Goal: Book appointment/travel/reservation

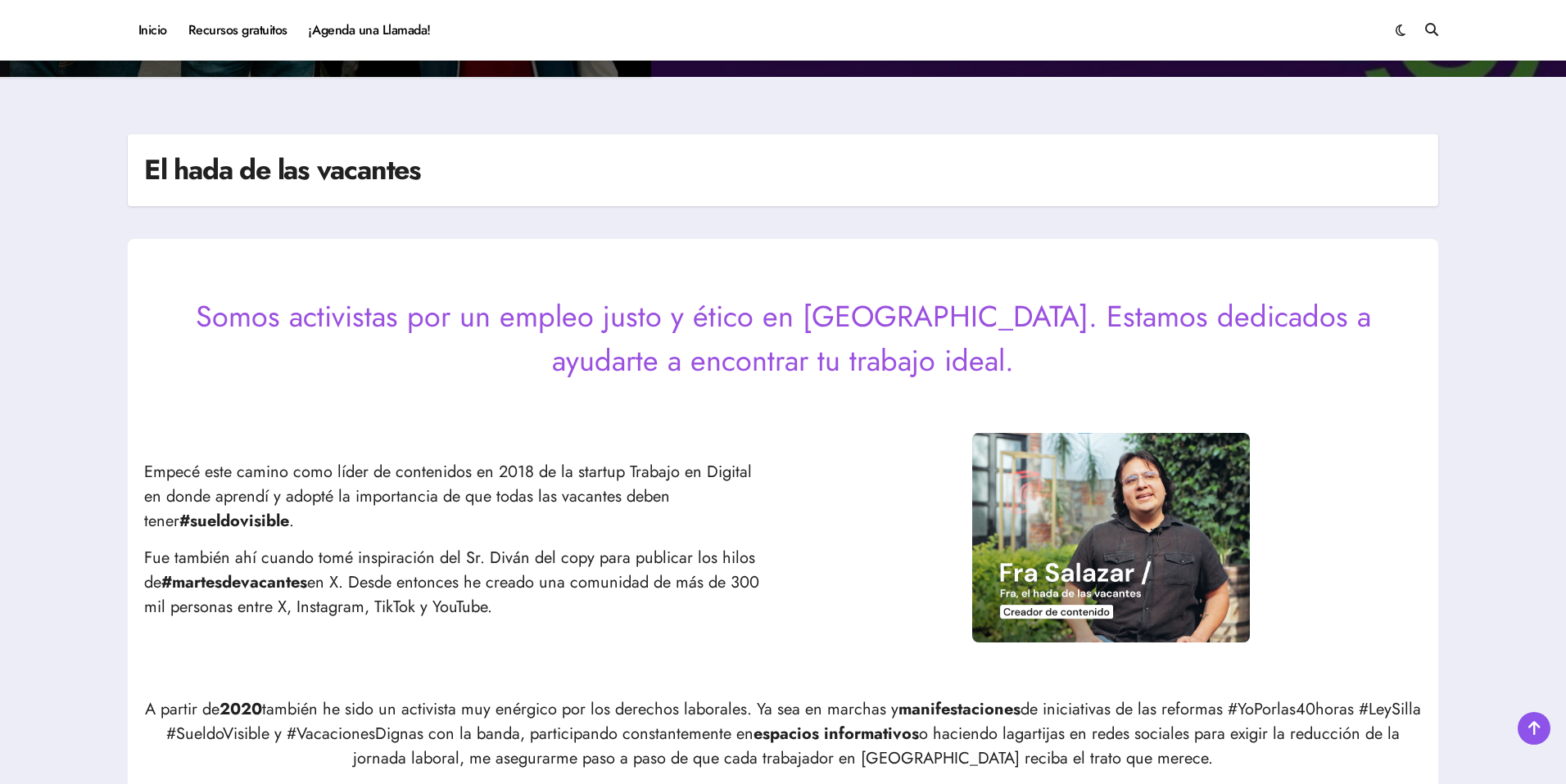
scroll to position [452, 0]
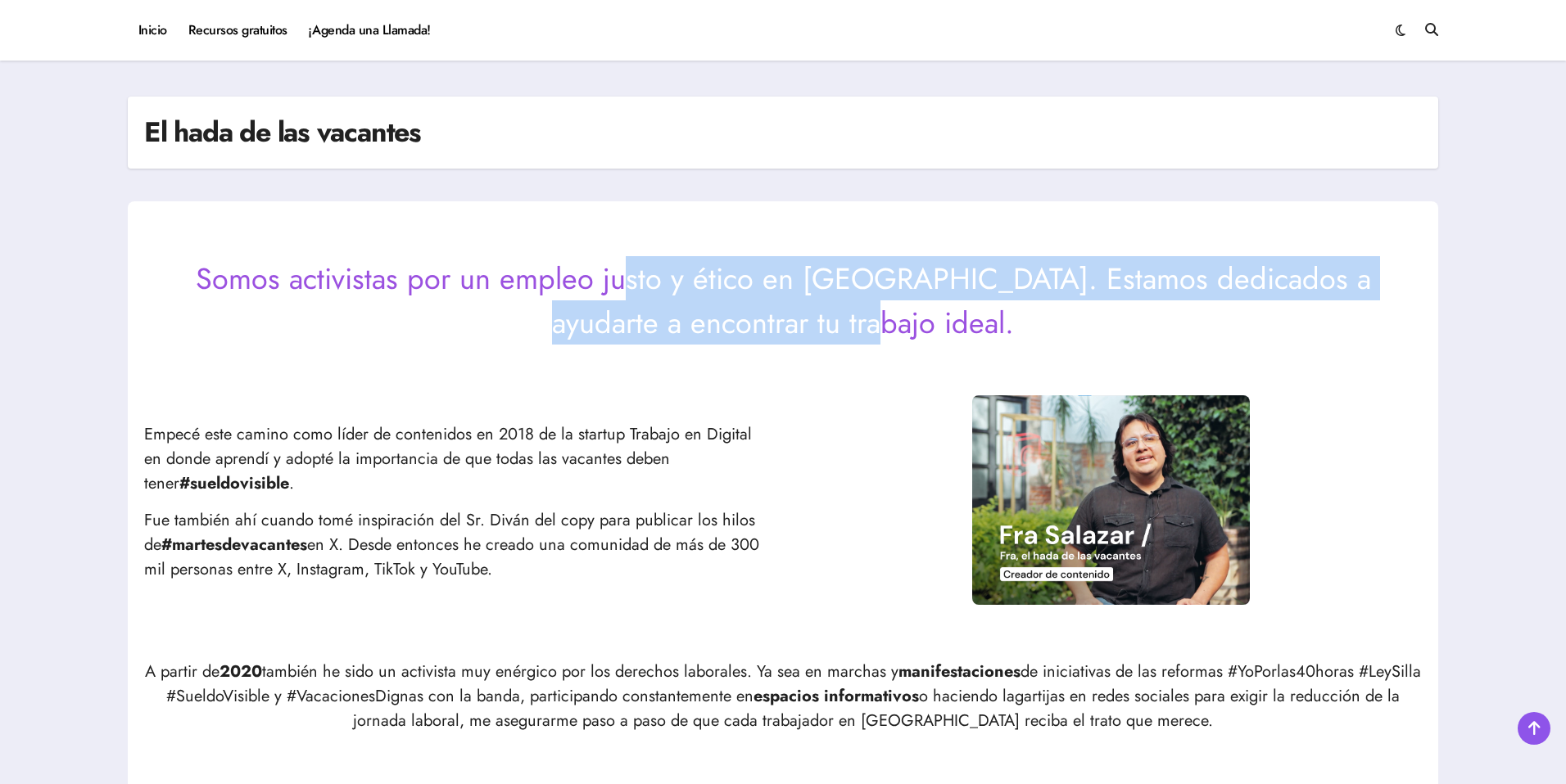
drag, startPoint x: 595, startPoint y: 283, endPoint x: 889, endPoint y: 318, distance: 296.1
click at [888, 318] on p "Somos activistas por un empleo justo y ético en México. Estamos dedicados a ayu…" at bounding box center [783, 300] width 1277 height 89
click at [889, 318] on p "Somos activistas por un empleo justo y ético en México. Estamos dedicados a ayu…" at bounding box center [783, 300] width 1277 height 89
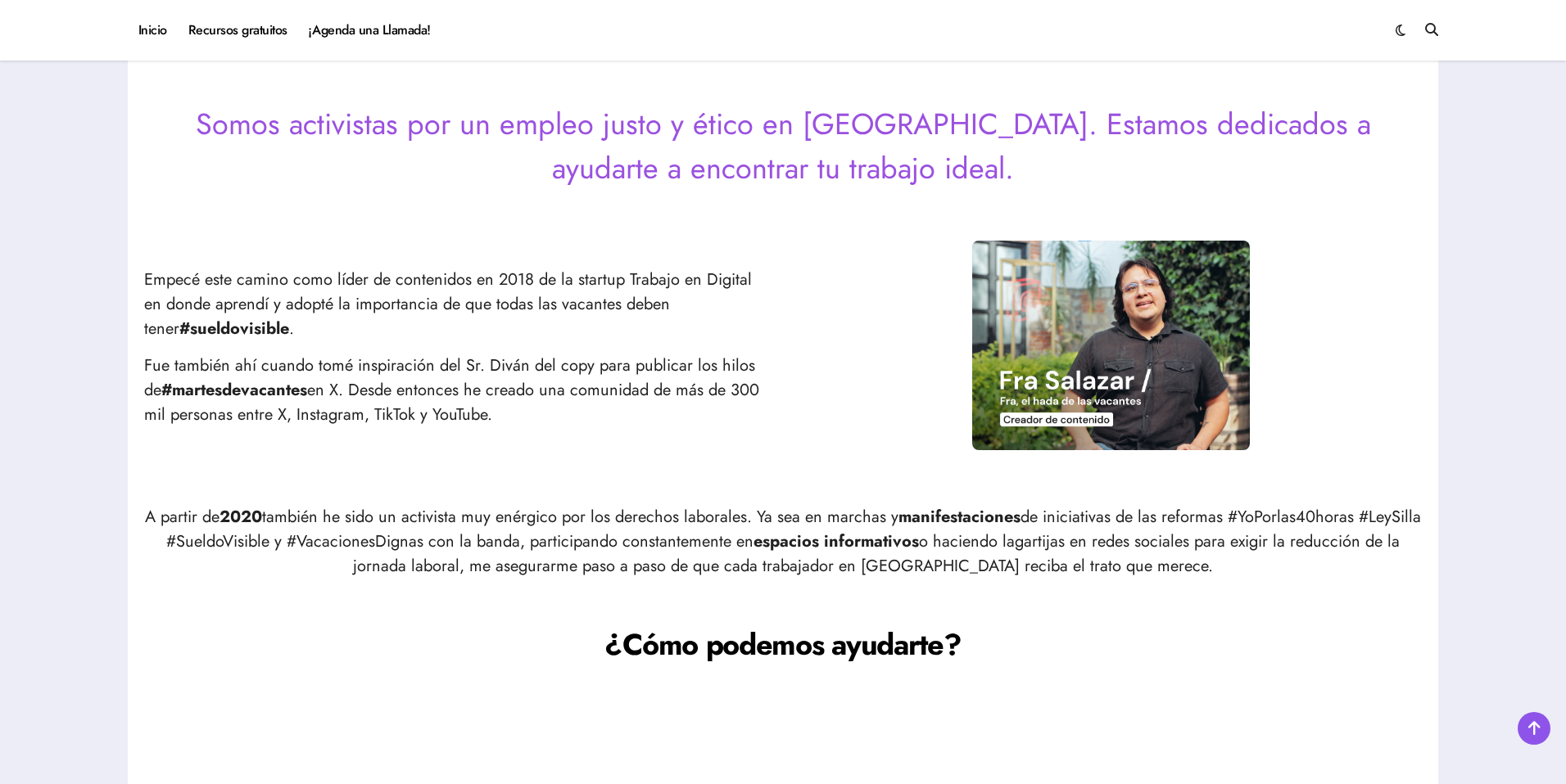
scroll to position [644, 0]
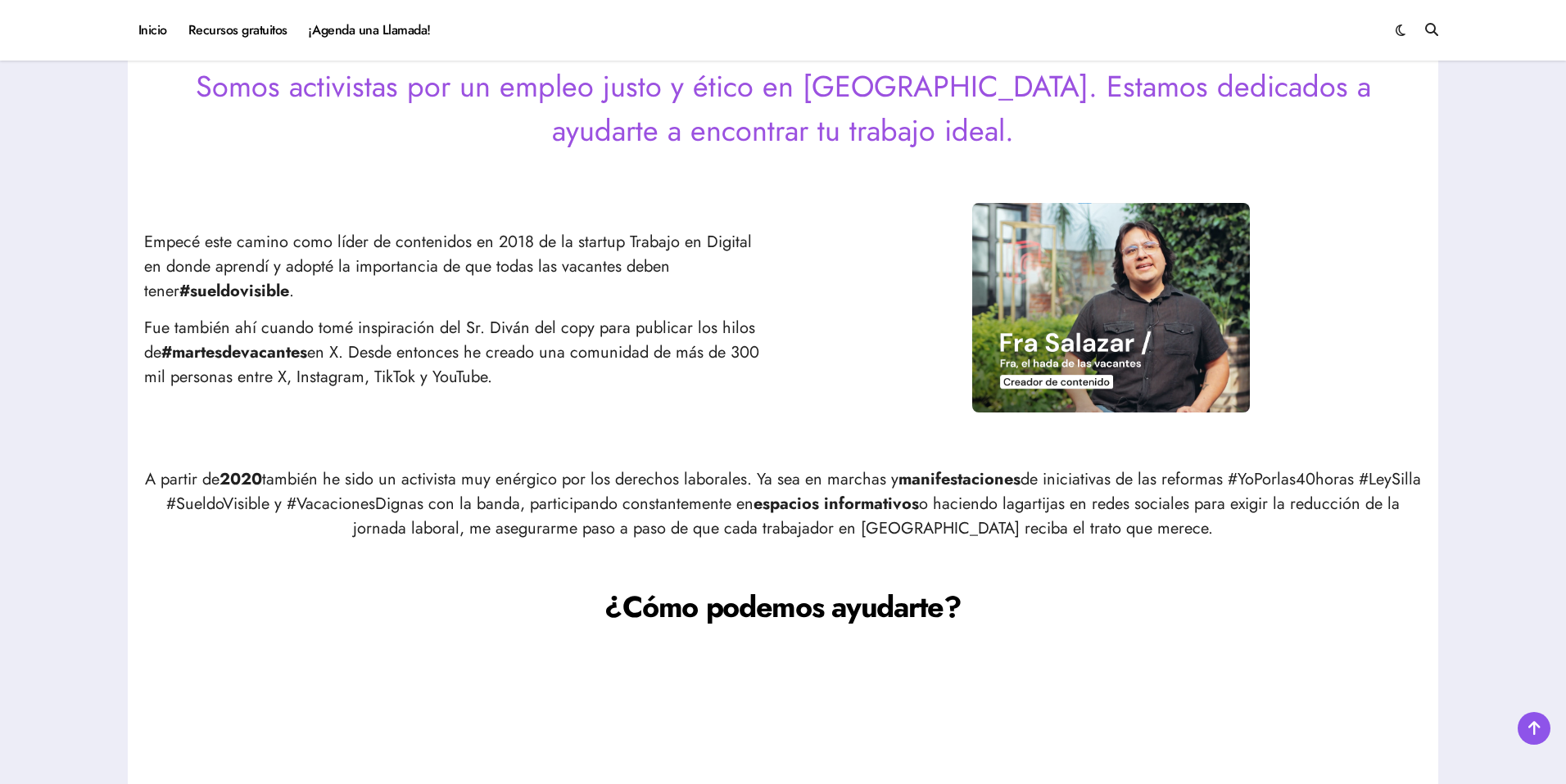
drag, startPoint x: 416, startPoint y: 205, endPoint x: 310, endPoint y: 236, distance: 110.4
click at [415, 208] on div "Empecé este camino como líder de contenidos en 2018 de la startup Trabajo en Di…" at bounding box center [783, 316] width 1277 height 227
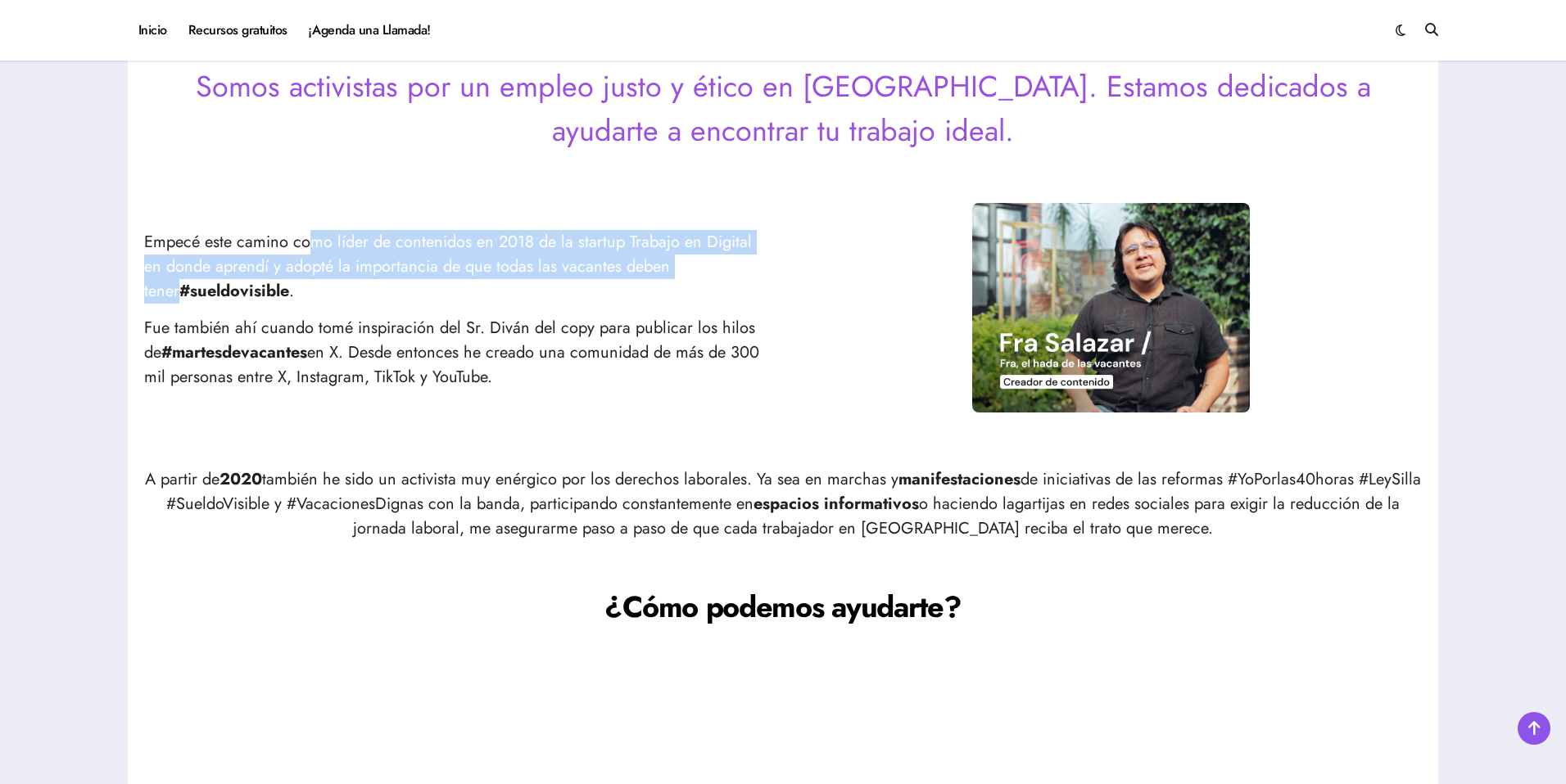
drag, startPoint x: 314, startPoint y: 236, endPoint x: 736, endPoint y: 272, distance: 423.5
click at [731, 271] on p "Empecé este camino como líder de contenidos en 2018 de la startup Trabajo en Di…" at bounding box center [456, 267] width 623 height 74
click at [736, 272] on p "Empecé este camino como líder de contenidos en 2018 de la startup Trabajo en Di…" at bounding box center [456, 267] width 623 height 74
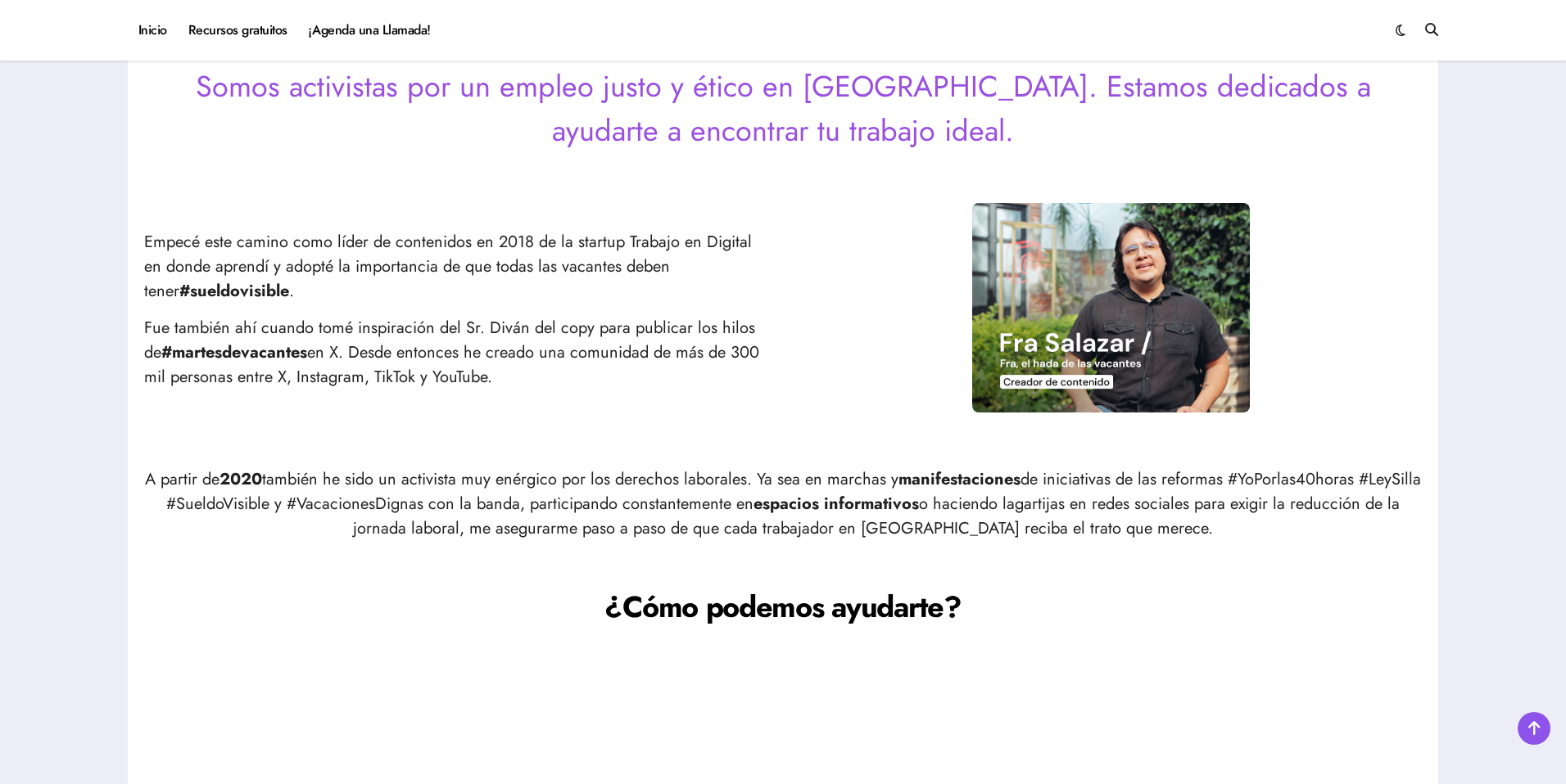
drag, startPoint x: 580, startPoint y: 241, endPoint x: 688, endPoint y: 251, distance: 108.5
click at [672, 250] on p "Empecé este camino como líder de contenidos en 2018 de la startup Trabajo en Di…" at bounding box center [456, 267] width 623 height 74
click at [688, 251] on p "Empecé este camino como líder de contenidos en 2018 de la startup Trabajo en Di…" at bounding box center [456, 267] width 623 height 74
click at [499, 342] on p "Fue también ahí cuando tomé inspiración del Sr. Diván del copy para publicar lo…" at bounding box center [456, 353] width 623 height 74
drag, startPoint x: 367, startPoint y: 273, endPoint x: 511, endPoint y: 281, distance: 144.2
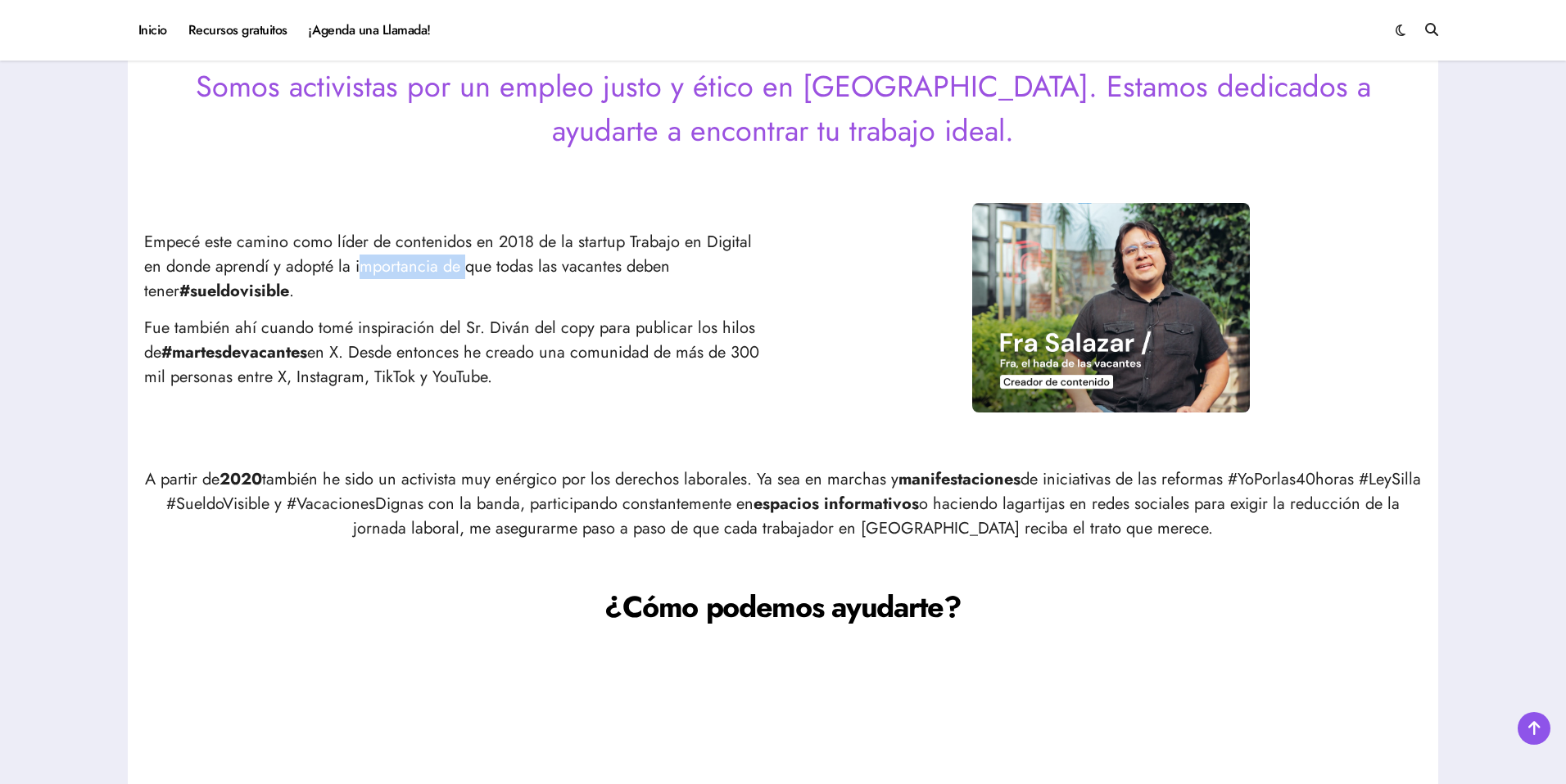
click at [504, 281] on p "Empecé este camino como líder de contenidos en 2018 de la startup Trabajo en Di…" at bounding box center [456, 267] width 623 height 74
click at [511, 281] on p "Empecé este camino como líder de contenidos en 2018 de la startup Trabajo en Di…" at bounding box center [456, 267] width 623 height 74
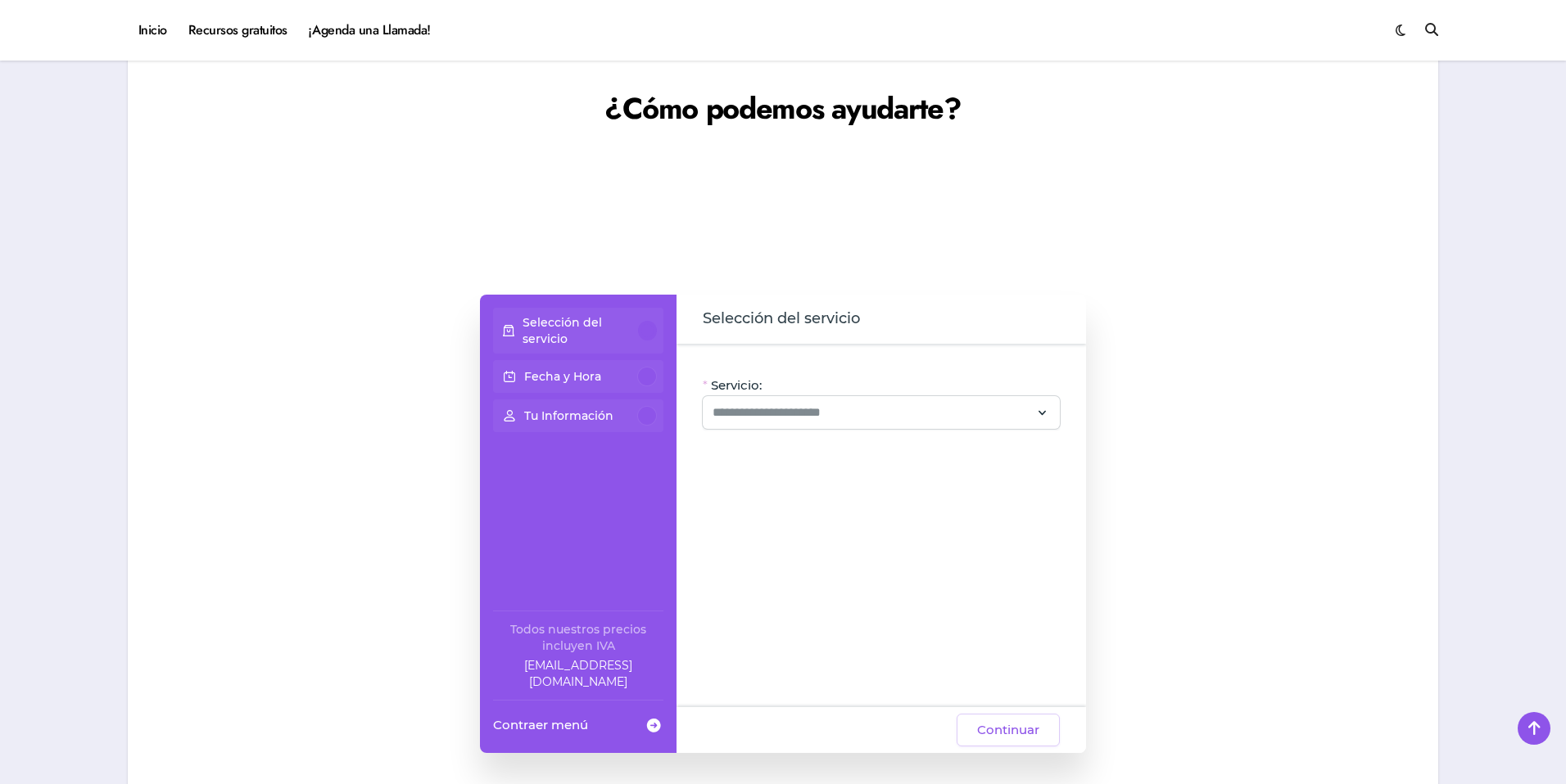
scroll to position [1188, 0]
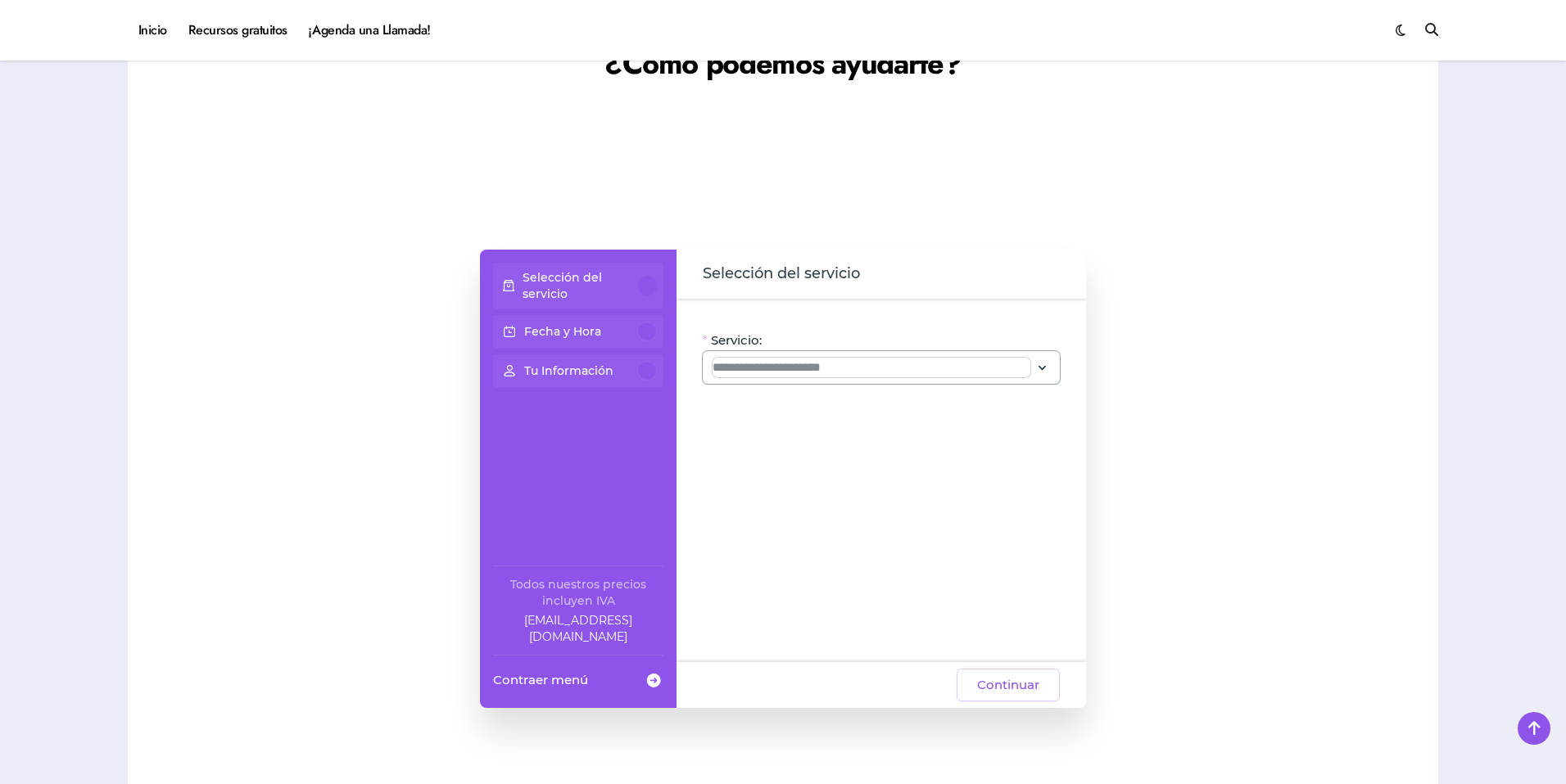
click at [810, 375] on input "Servicio:" at bounding box center [870, 367] width 317 height 20
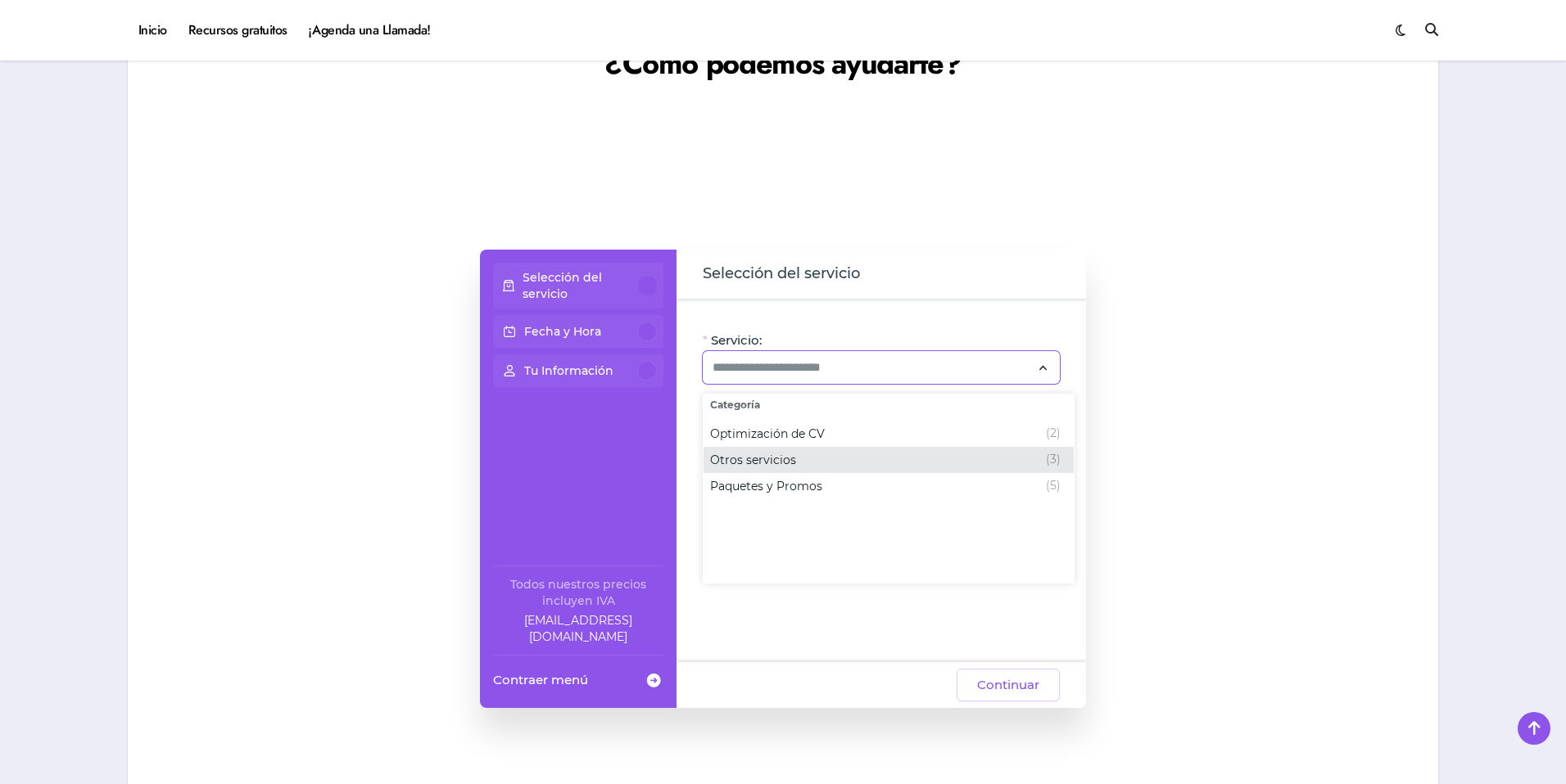
click at [832, 465] on div "Otros servicios (3)" at bounding box center [886, 460] width 351 height 20
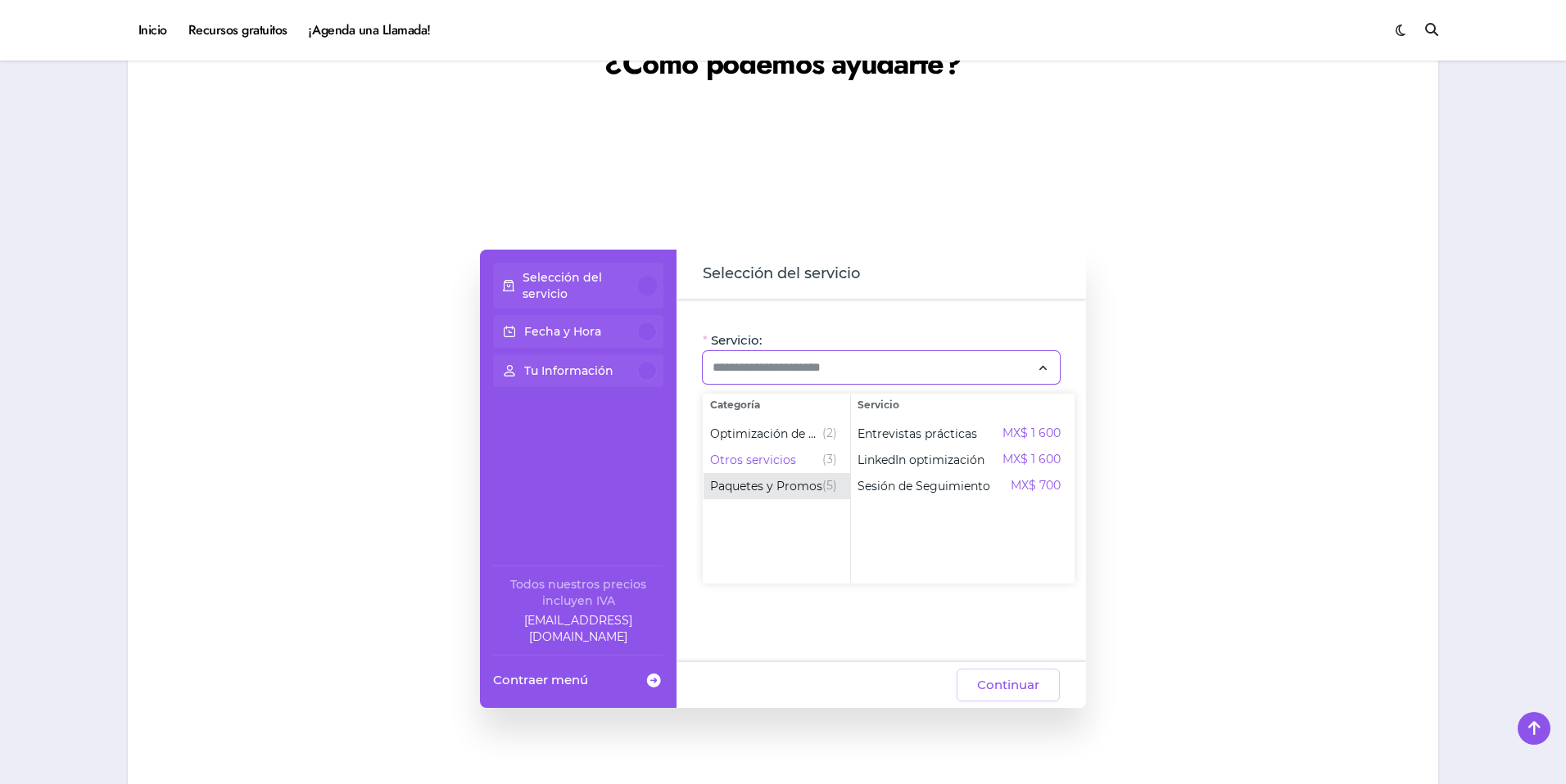
click at [763, 483] on span "Paquetes y Promos" at bounding box center [766, 486] width 112 height 16
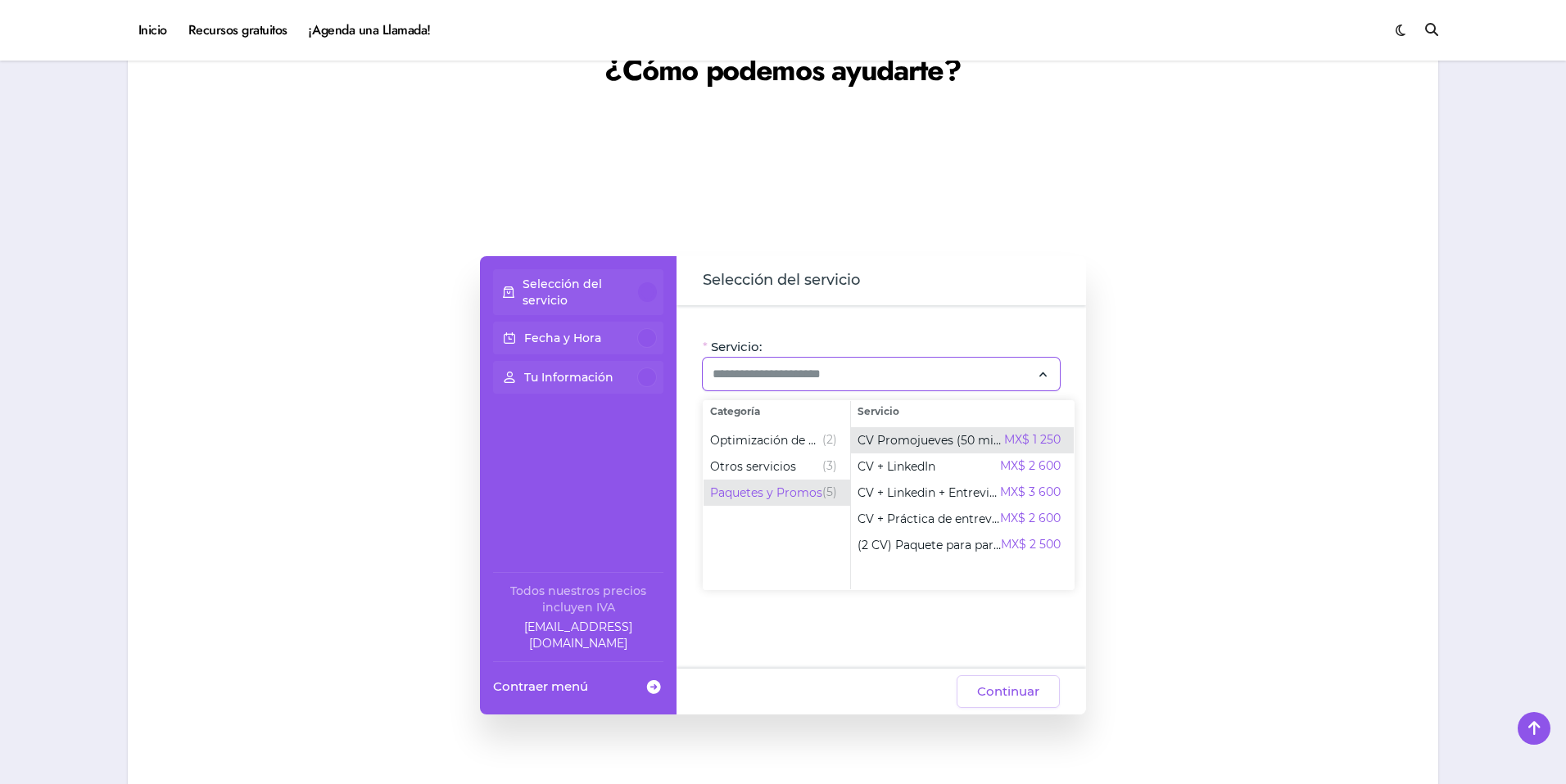
scroll to position [1178, 0]
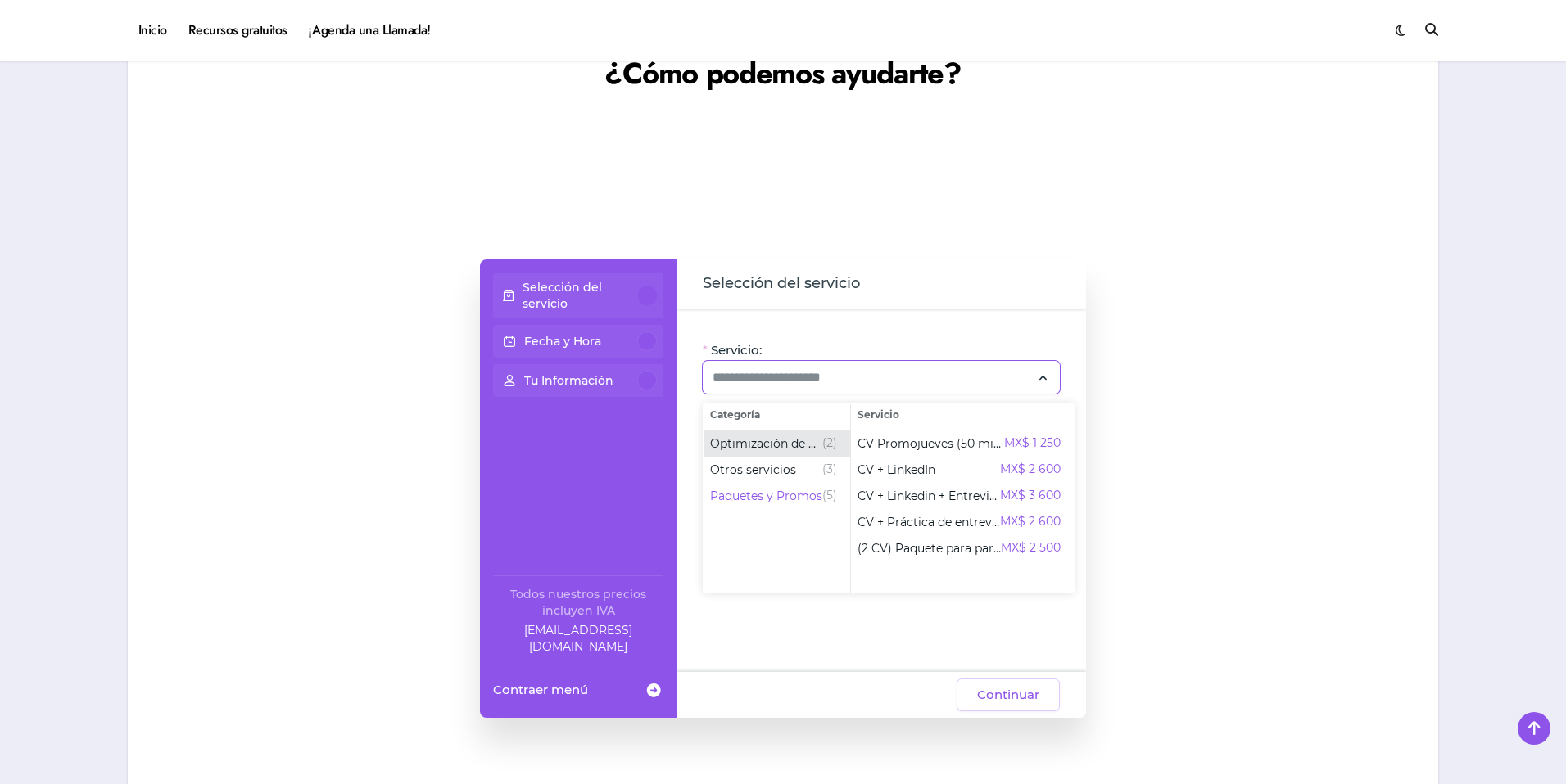
click at [793, 444] on span "Optimización de CV" at bounding box center [766, 444] width 112 height 16
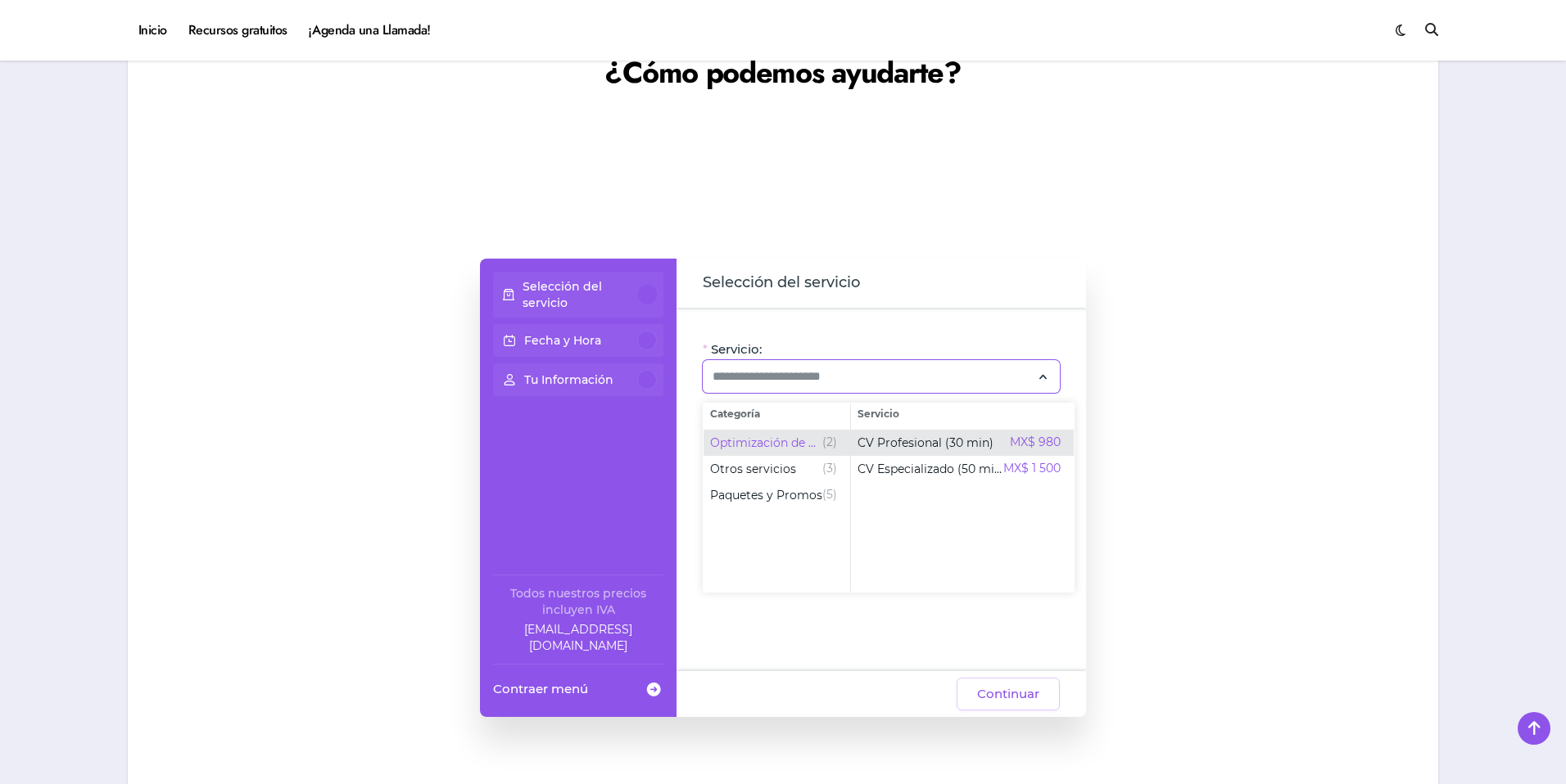
scroll to position [1173, 0]
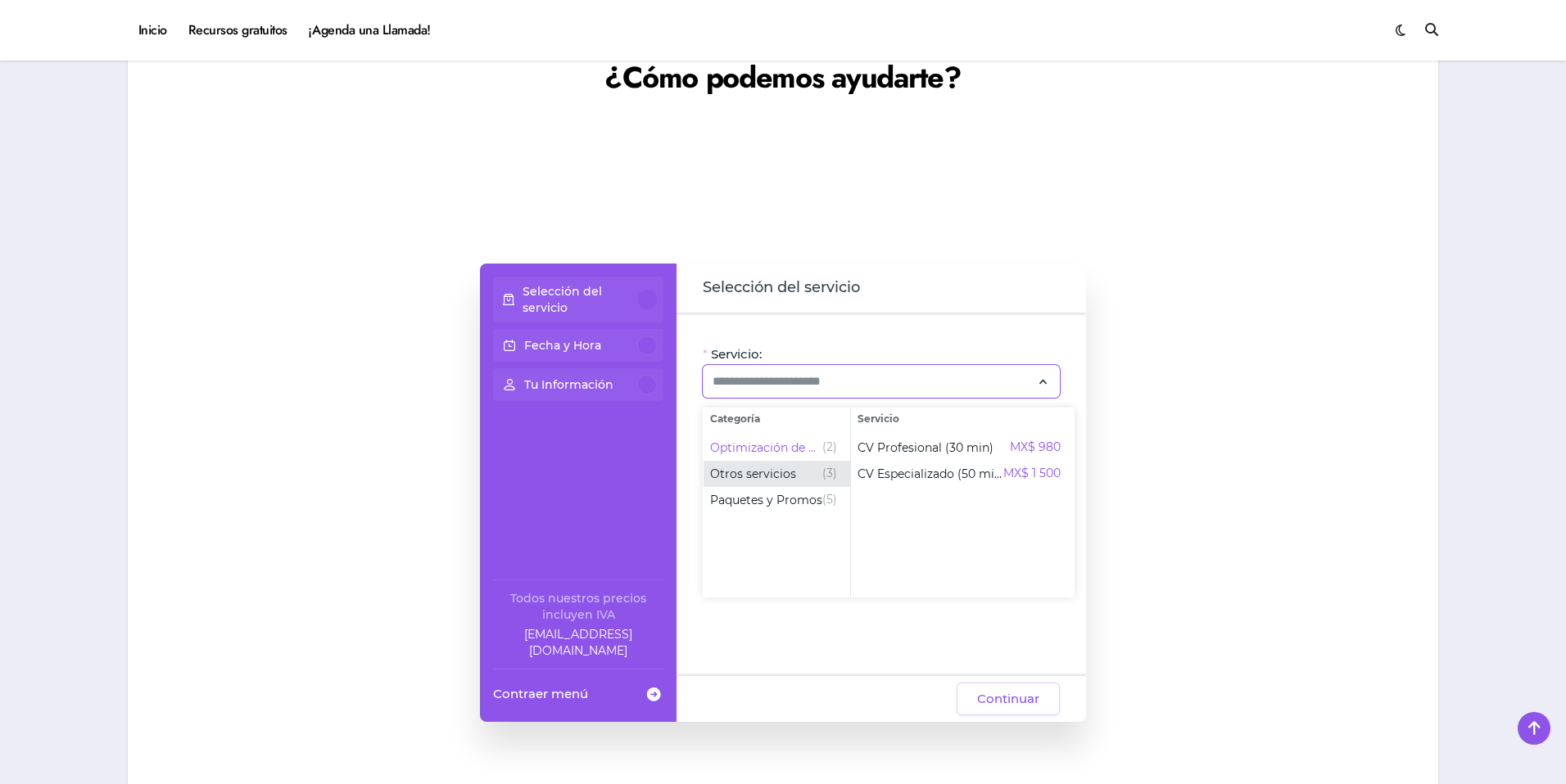
click at [816, 468] on div "Otros servicios (3)" at bounding box center [774, 474] width 127 height 20
click at [821, 502] on div "Paquetes y Promos (5)" at bounding box center [774, 499] width 127 height 20
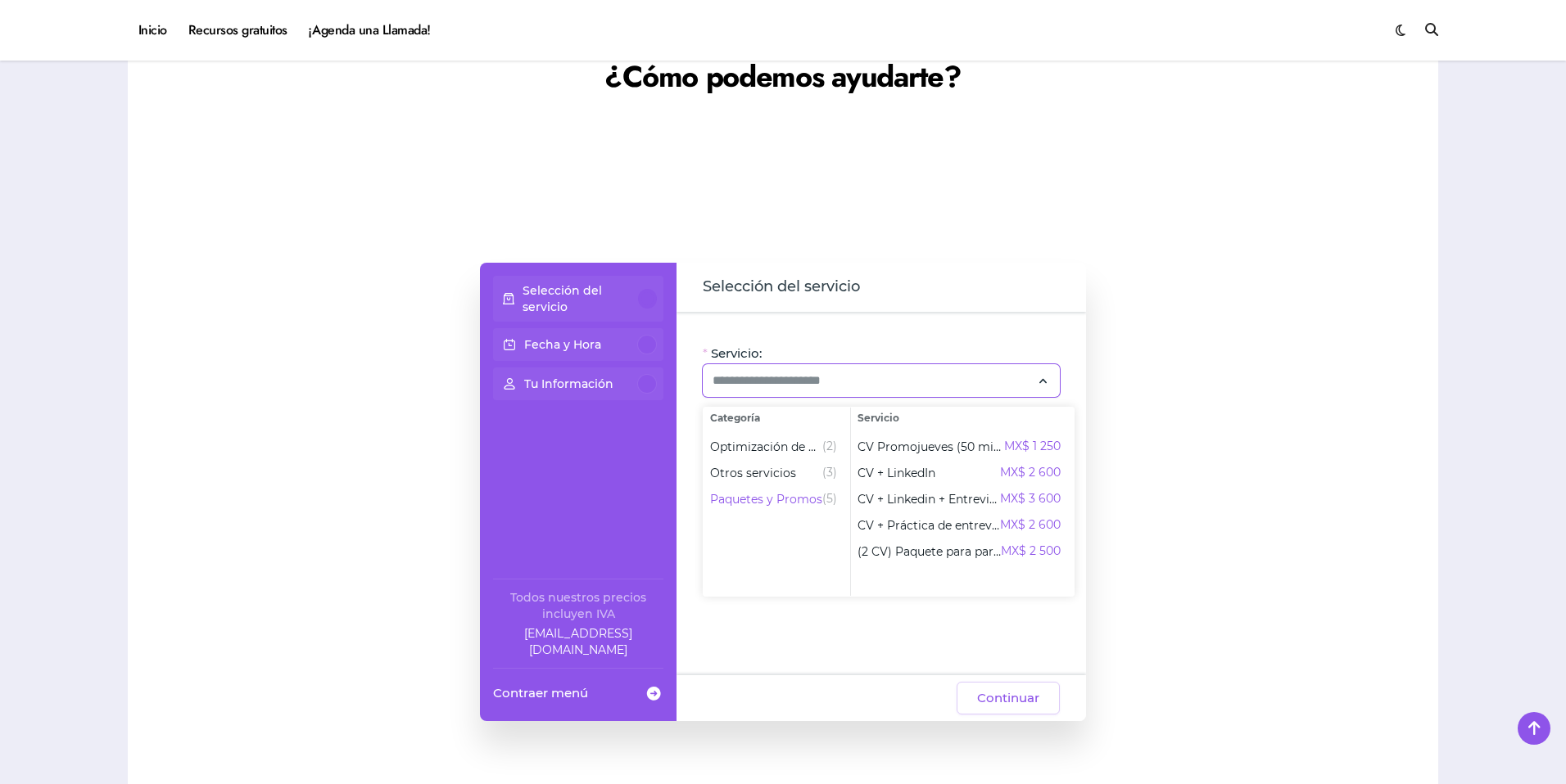
click at [588, 435] on div "Selección del servicio Fecha y Hora Tu Información Todos nuestros precios inclu…" at bounding box center [578, 492] width 197 height 458
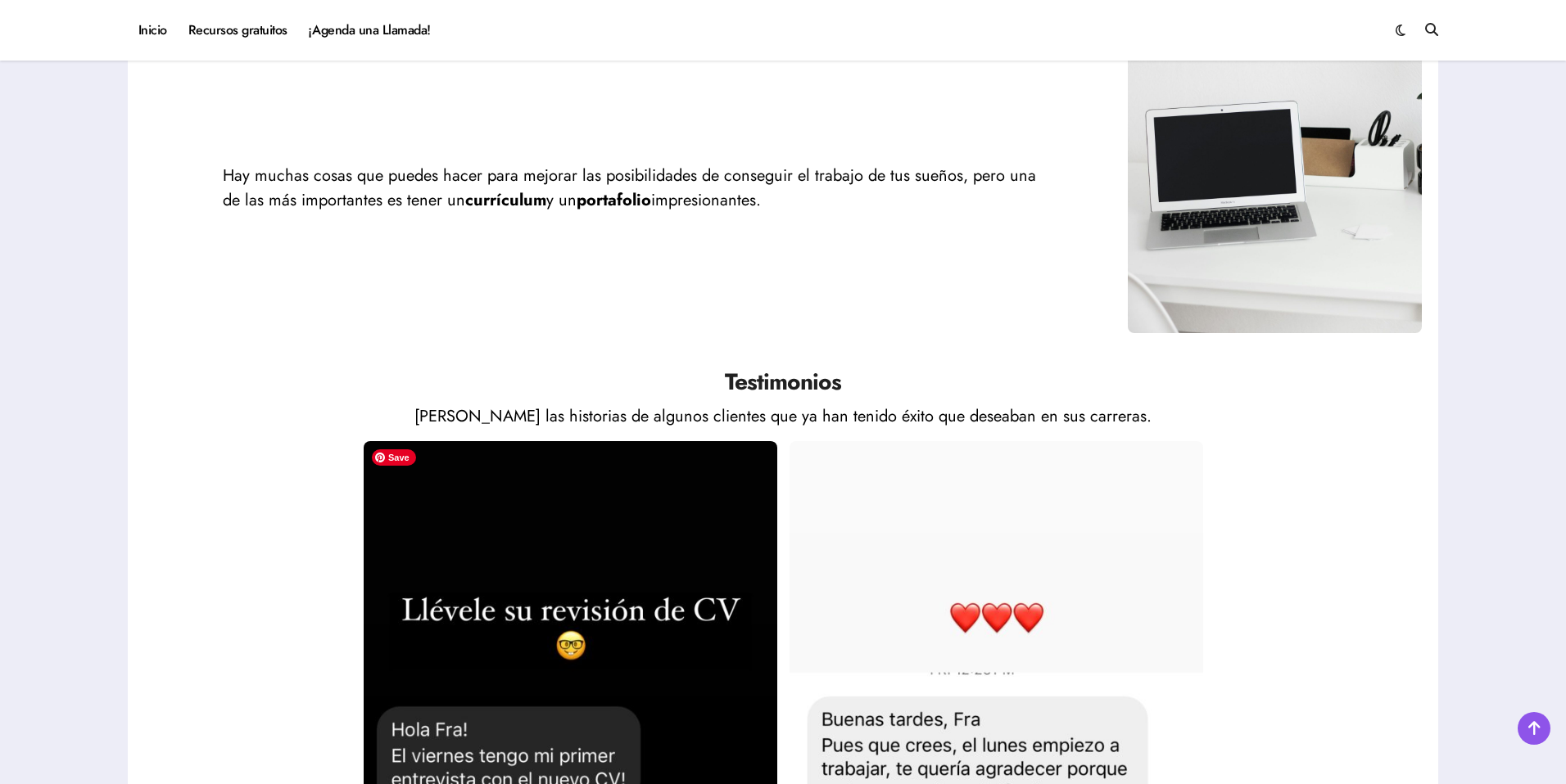
scroll to position [2470, 0]
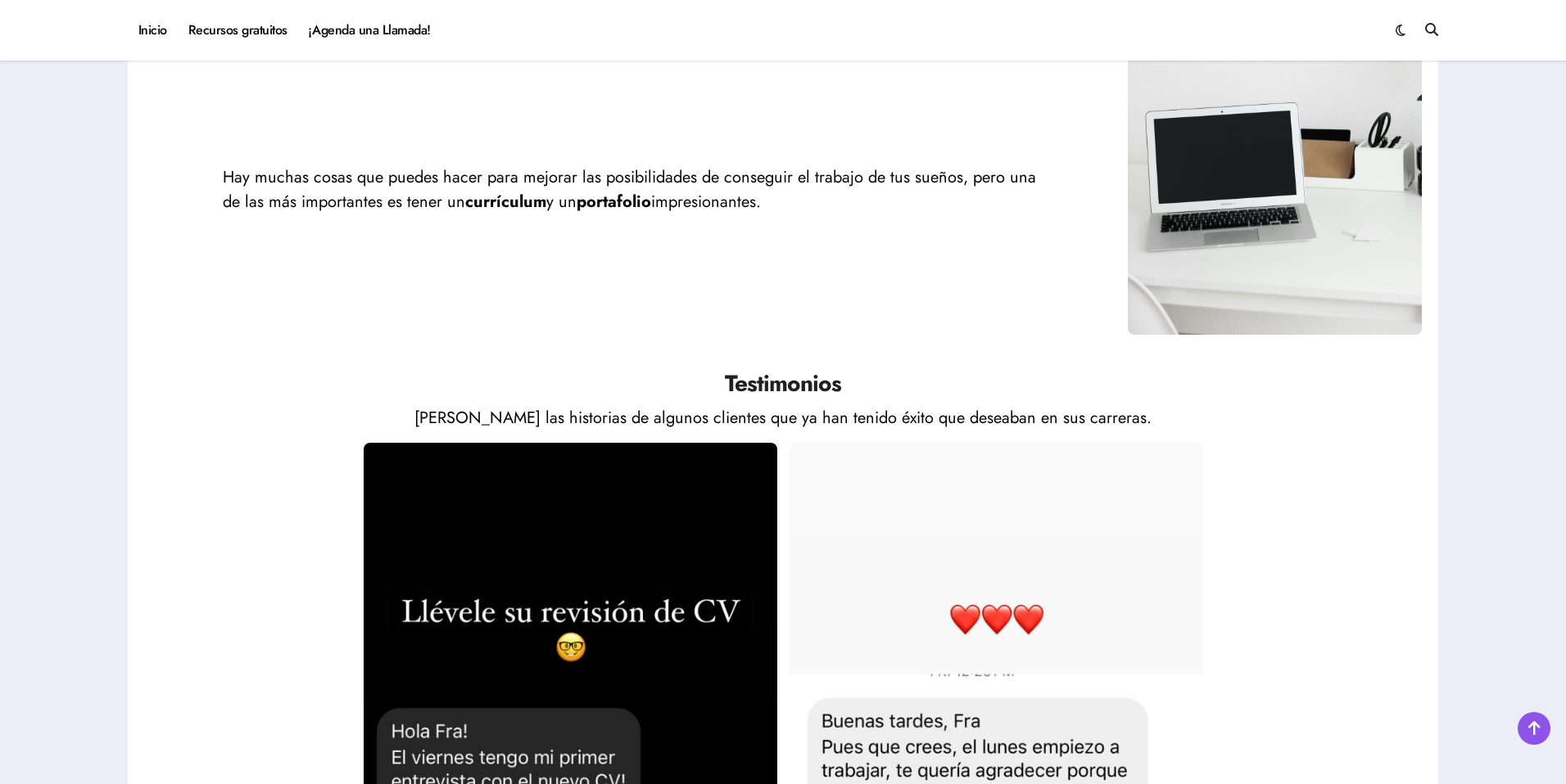
drag, startPoint x: 521, startPoint y: 169, endPoint x: 807, endPoint y: 203, distance: 288.0
click at [807, 203] on p "Hay muchas cosas que puedes hacer para mejorar las posibilidades de conseguir e…" at bounding box center [636, 189] width 826 height 49
click at [822, 203] on p "Hay muchas cosas que puedes hacer para mejorar las posibilidades de conseguir e…" at bounding box center [636, 189] width 826 height 49
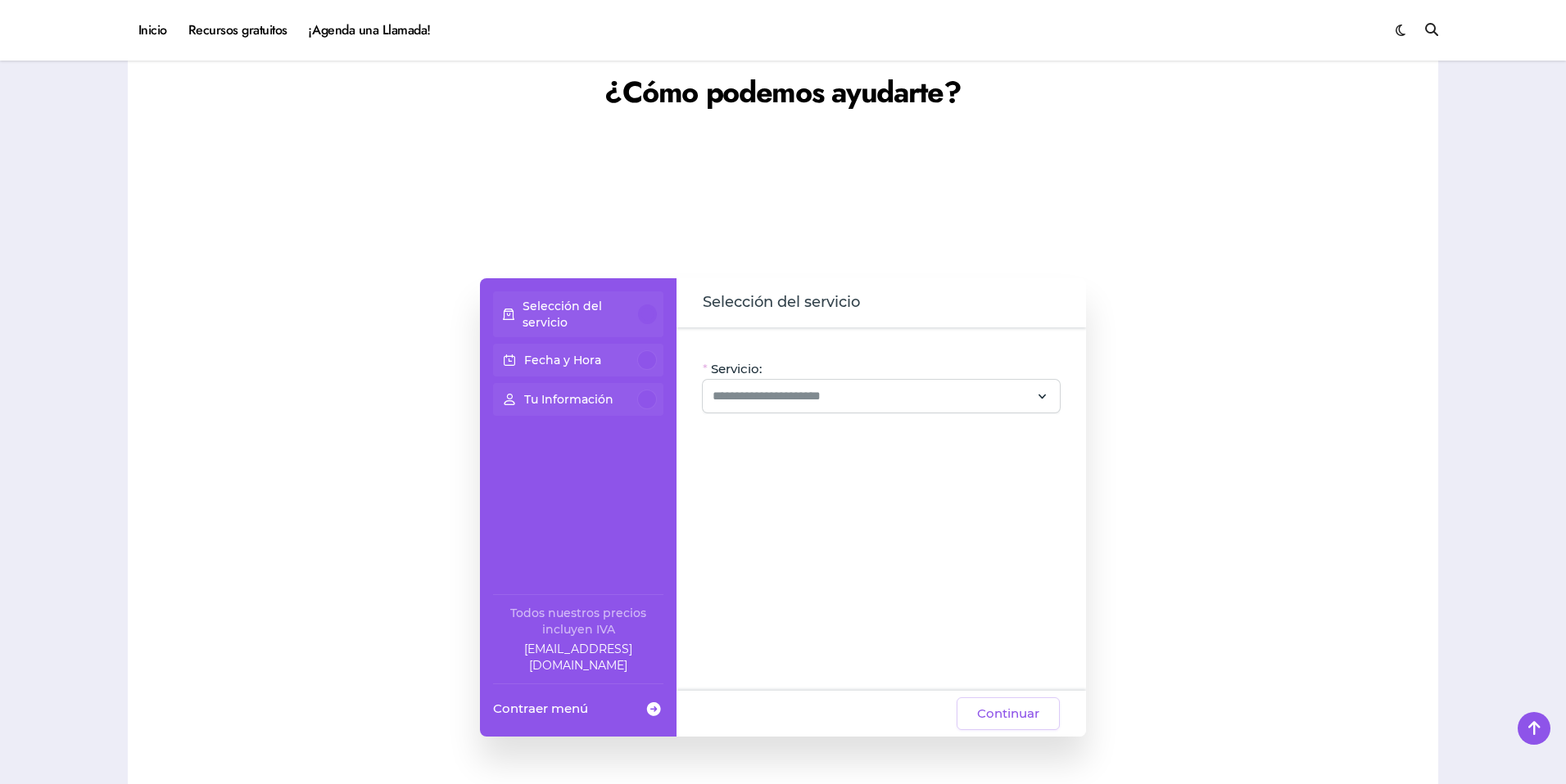
scroll to position [1277, 0]
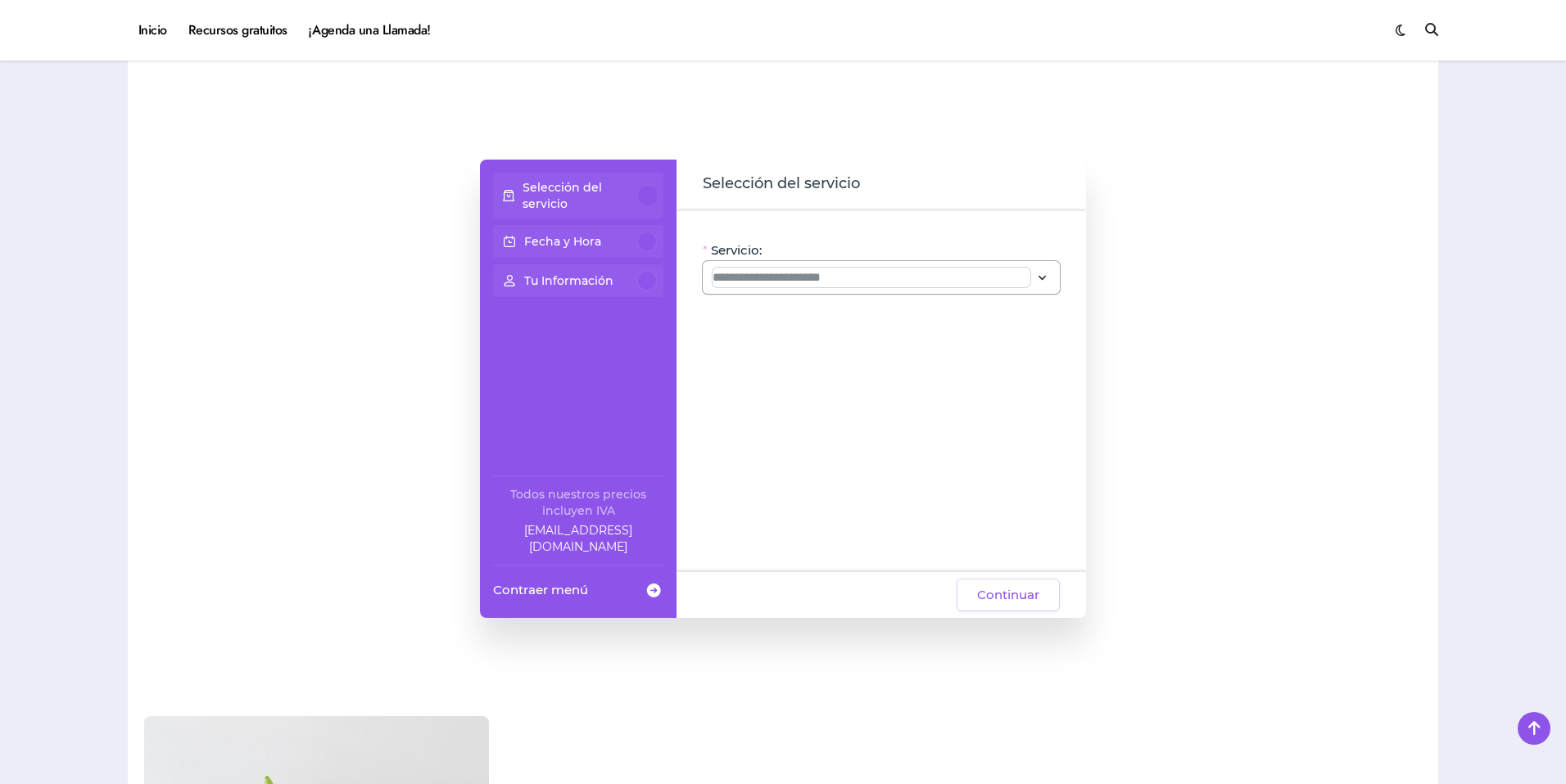
click at [807, 275] on input "Servicio:" at bounding box center [870, 277] width 317 height 20
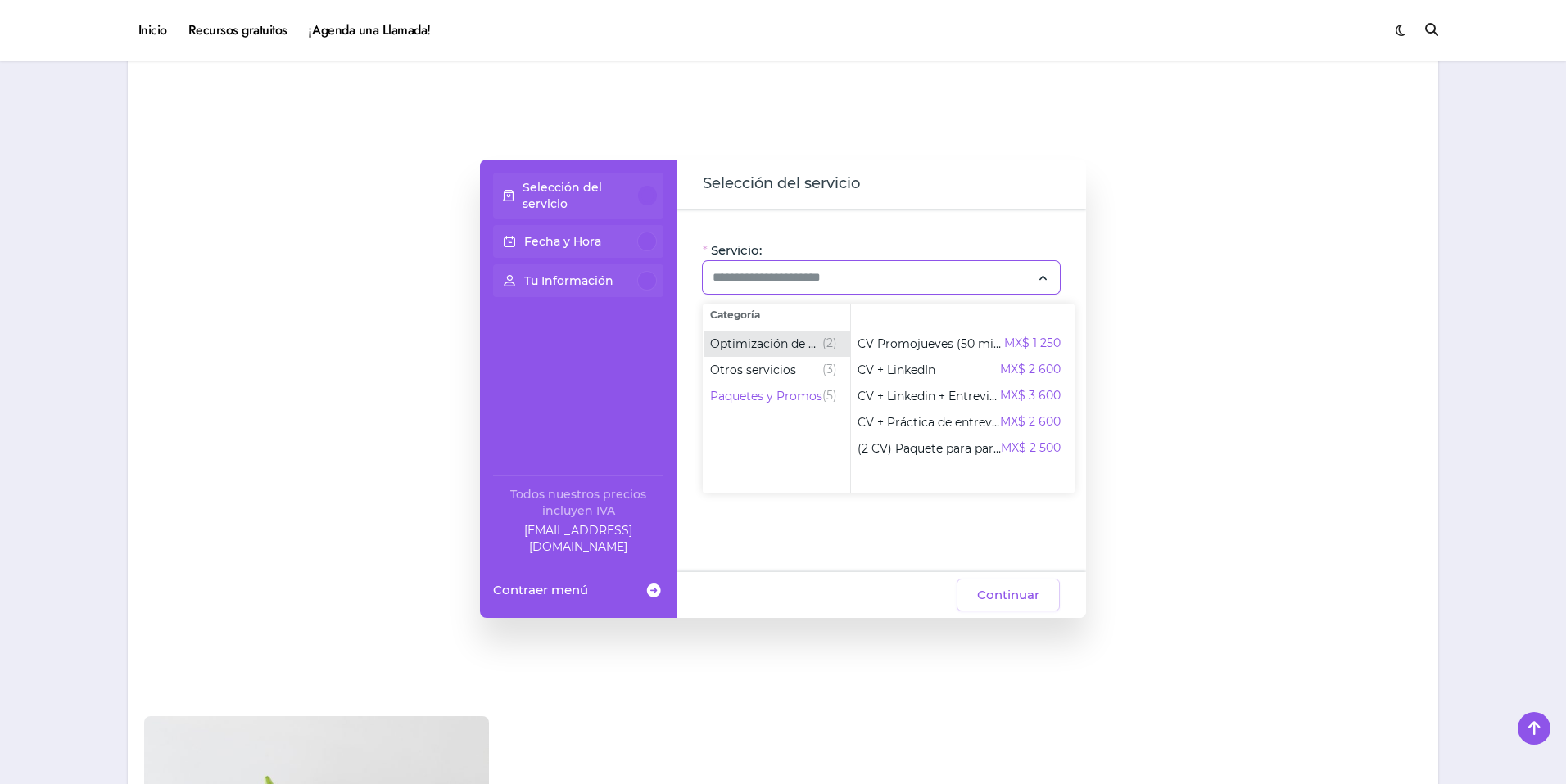
click at [815, 335] on span "Optimización de CV" at bounding box center [766, 343] width 112 height 16
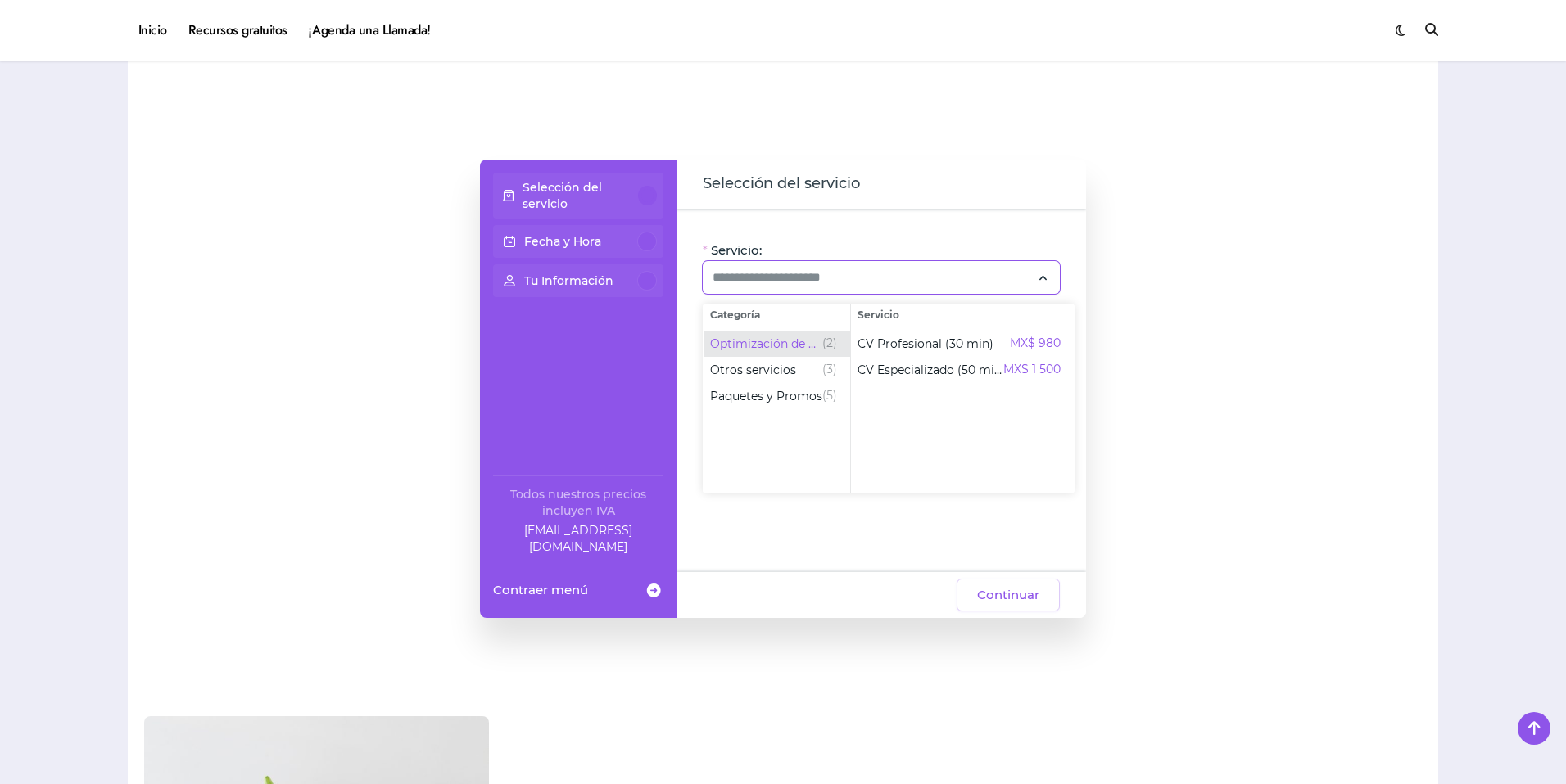
scroll to position [796, 0]
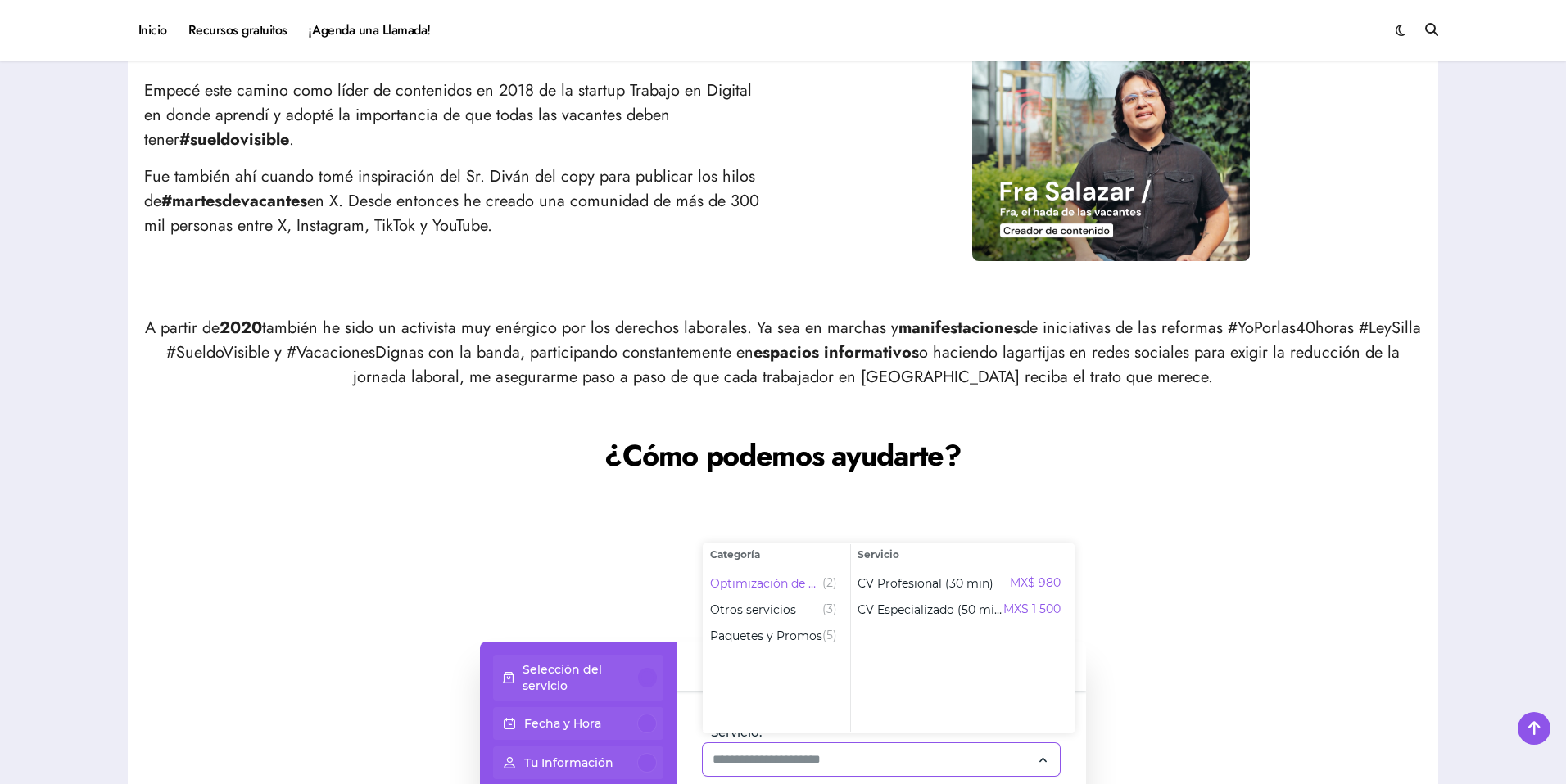
click at [851, 407] on div at bounding box center [783, 419] width 1277 height 33
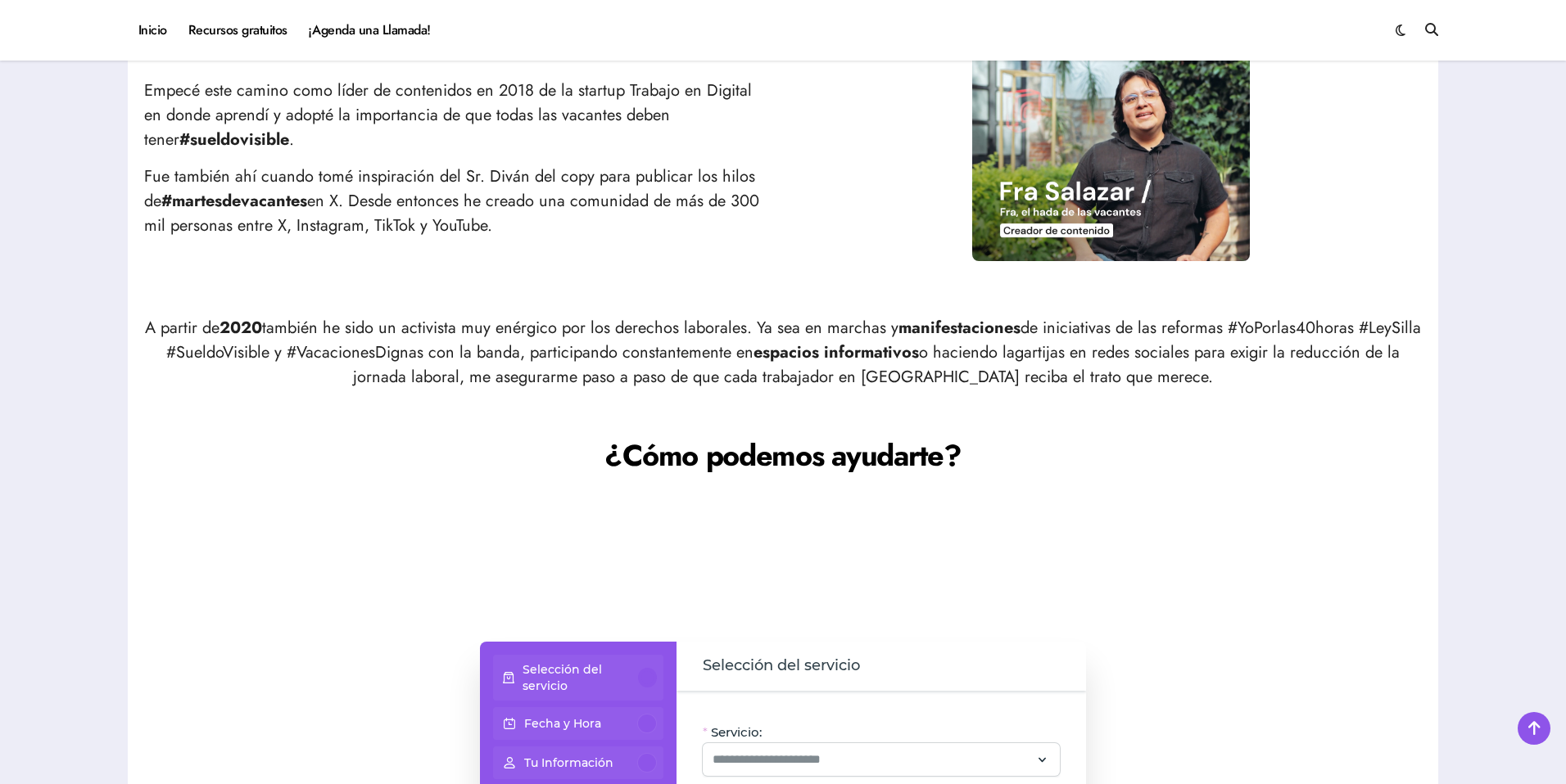
drag, startPoint x: 697, startPoint y: 364, endPoint x: 814, endPoint y: 376, distance: 117.6
click at [794, 374] on p "A partir de 2020 también he sido un activista muy enérgico por los derechos lab…" at bounding box center [783, 353] width 1277 height 74
drag, startPoint x: 814, startPoint y: 376, endPoint x: 784, endPoint y: 420, distance: 53.3
click at [813, 376] on p "A partir de 2020 también he sido un activista muy enérgico por los derechos lab…" at bounding box center [783, 353] width 1277 height 74
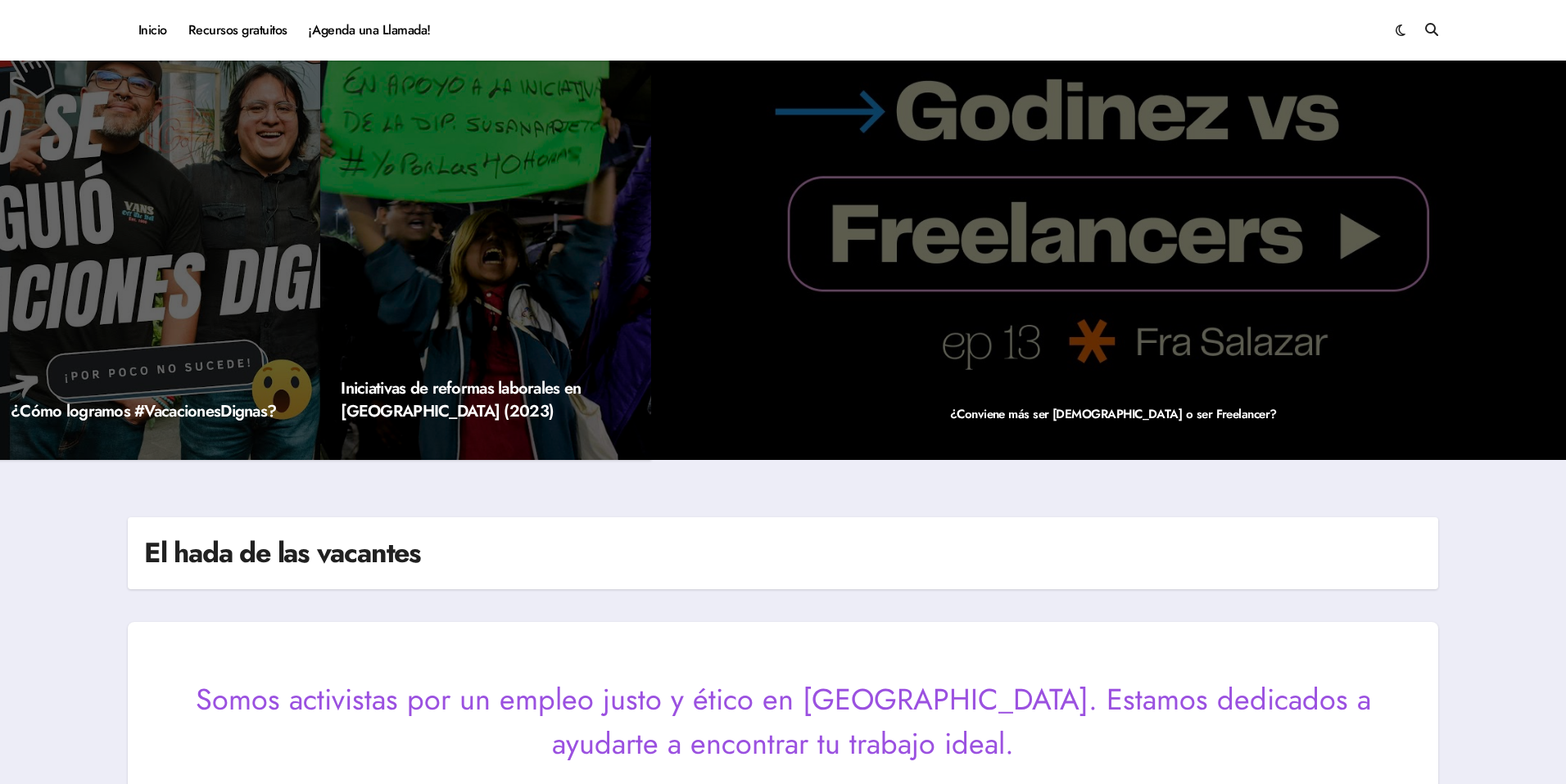
scroll to position [0, 0]
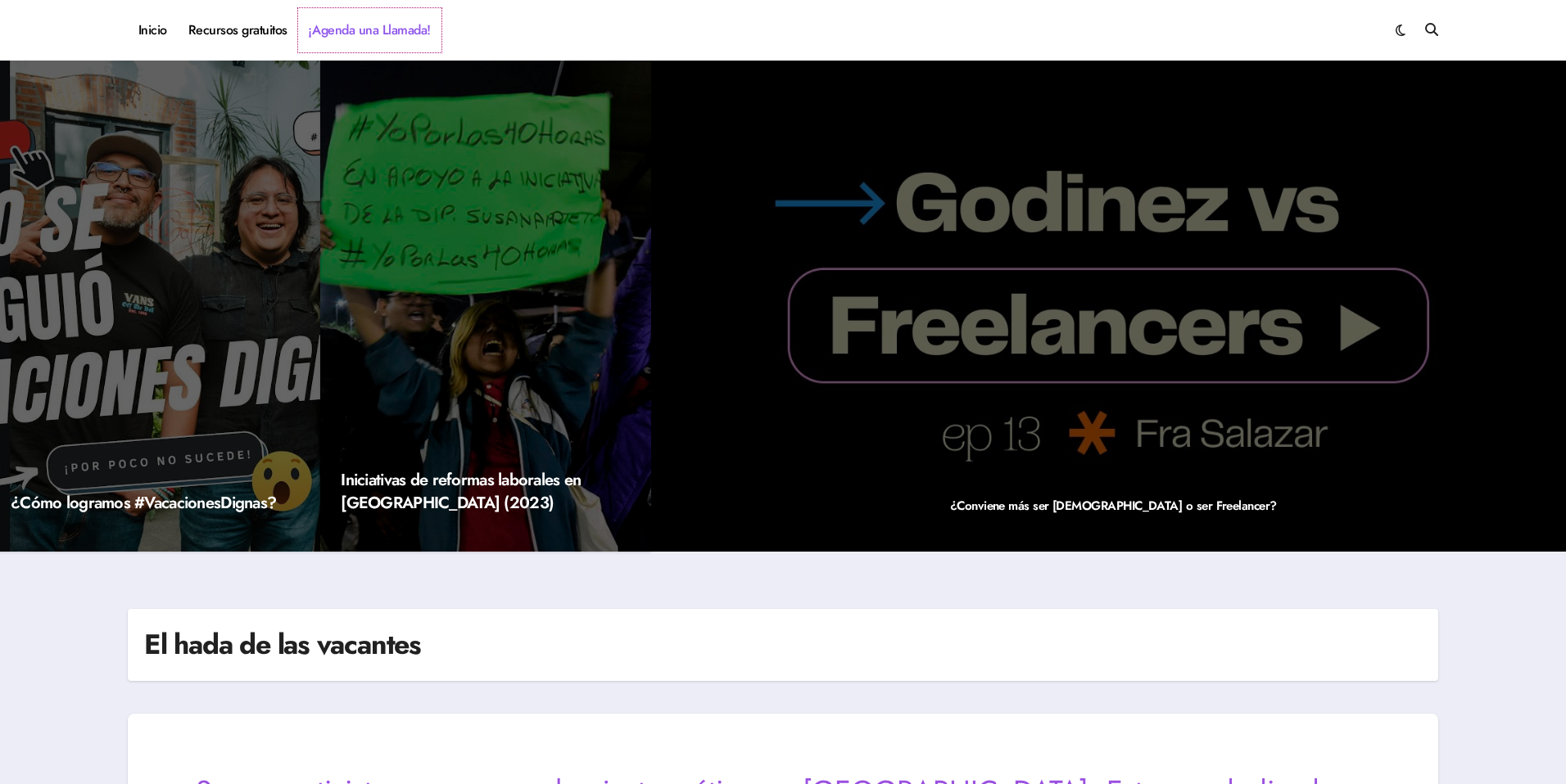
click at [433, 49] on link "¡Agenda una Llamada!" at bounding box center [370, 30] width 144 height 44
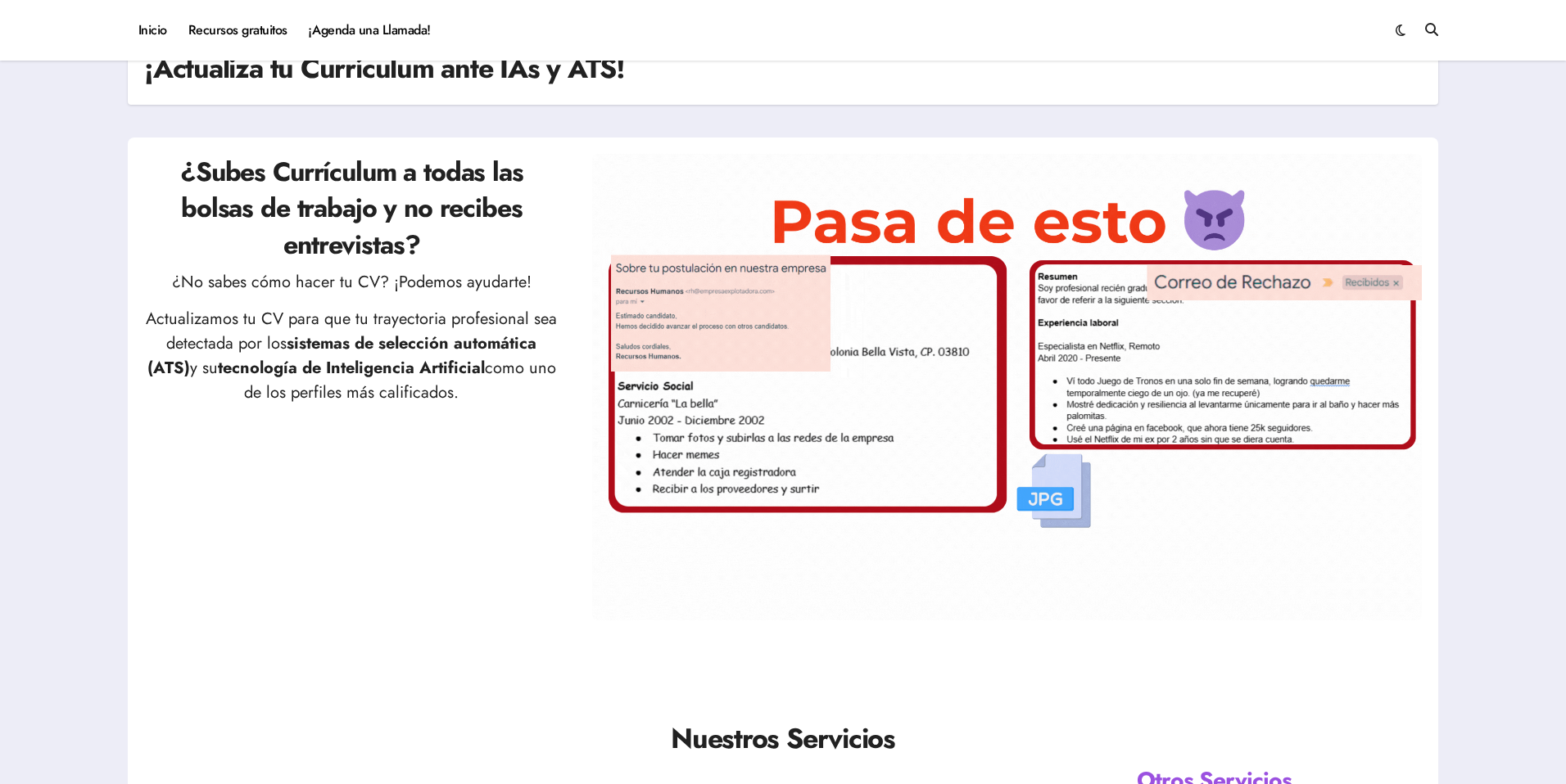
scroll to position [78, 0]
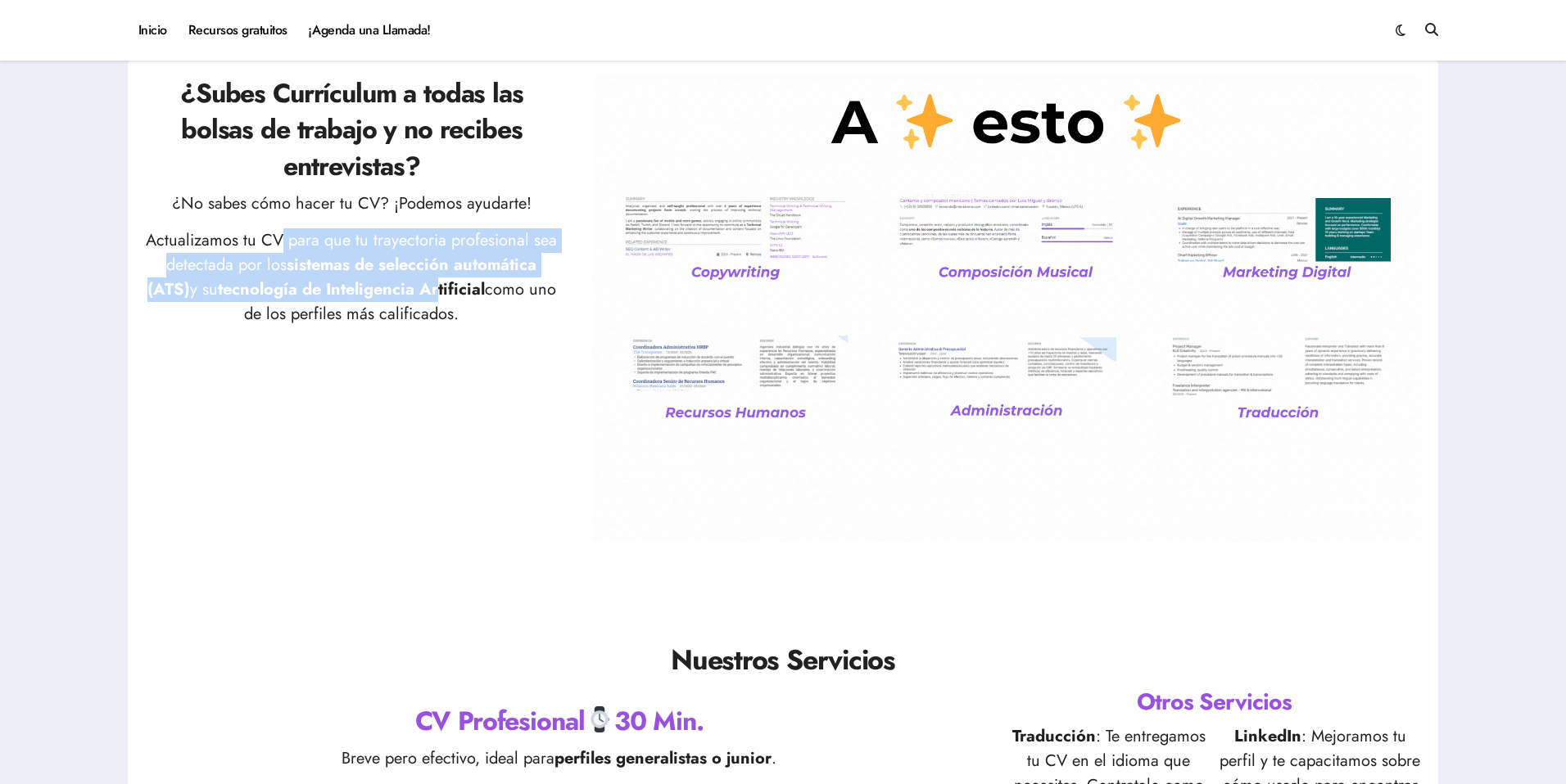
drag, startPoint x: 292, startPoint y: 251, endPoint x: 477, endPoint y: 295, distance: 190.2
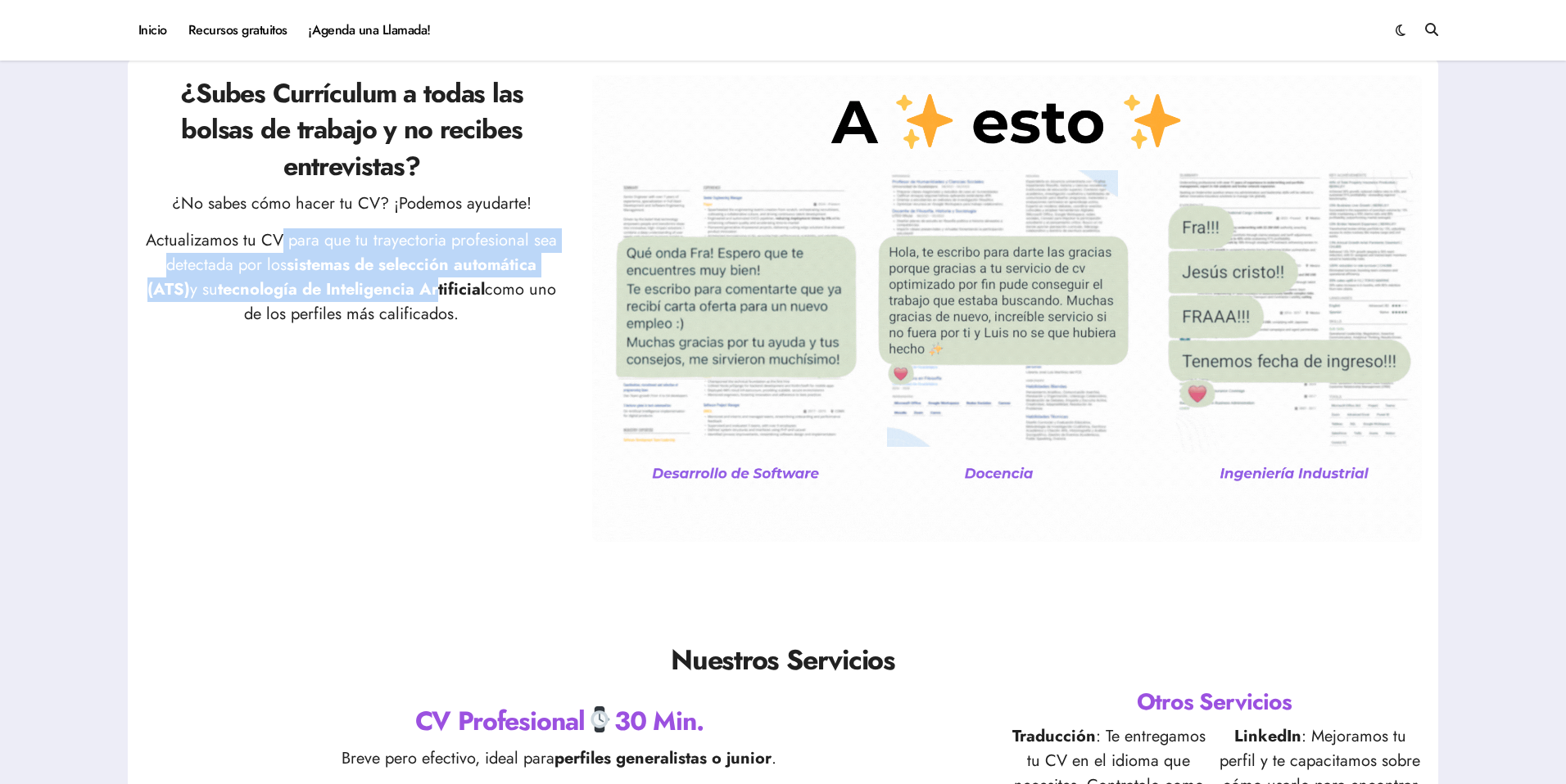
click at [470, 293] on p "Actualizamos tu CV para que tu trayectoria profesional sea detectada por los si…" at bounding box center [352, 278] width 415 height 98
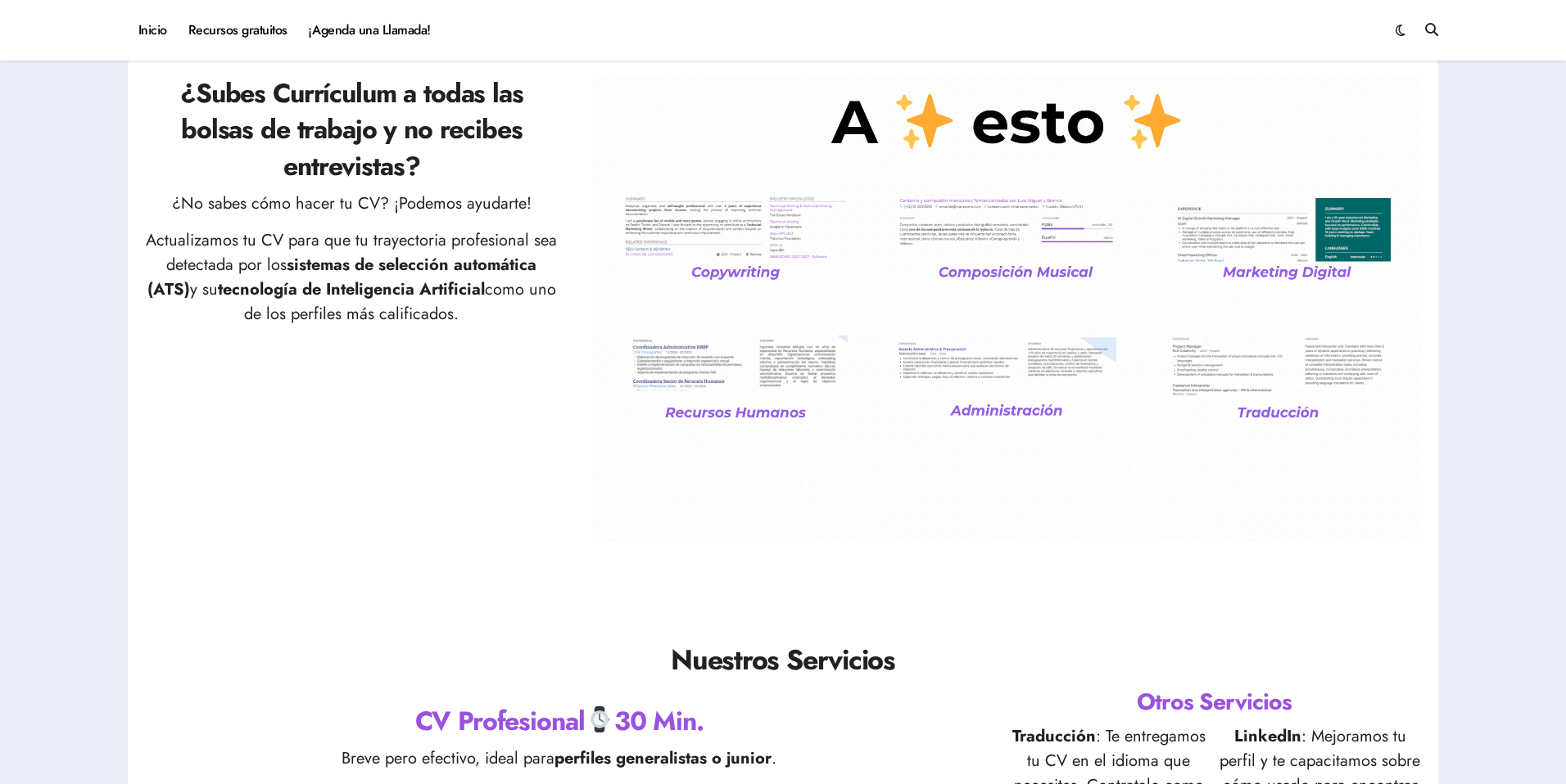
click at [477, 295] on strong "tecnología de Inteligencia Artificial" at bounding box center [351, 290] width 267 height 24
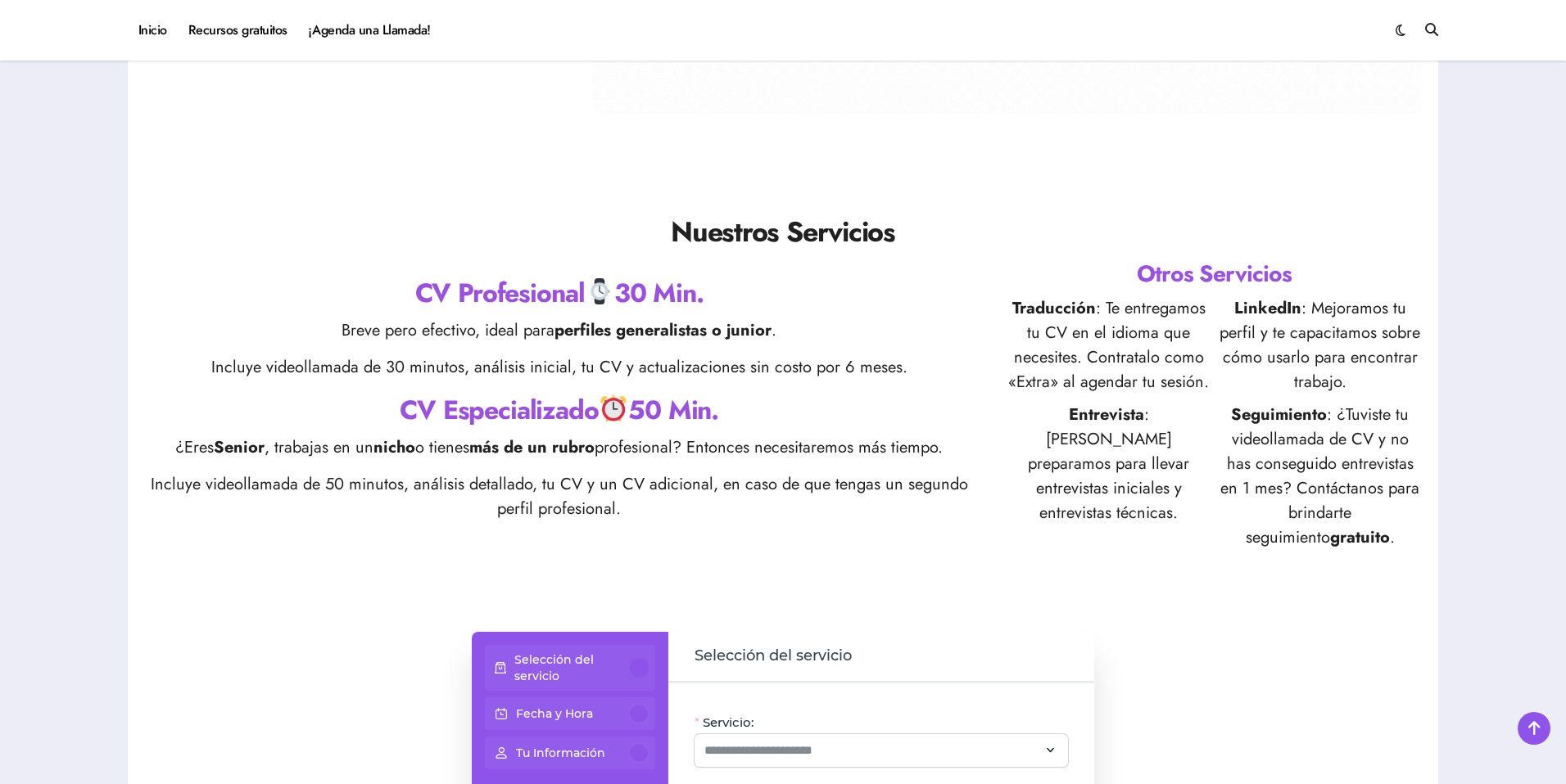
scroll to position [507, 0]
drag, startPoint x: 471, startPoint y: 401, endPoint x: 762, endPoint y: 417, distance: 291.4
click at [762, 417] on h2 "CV Especializado 50 Min." at bounding box center [559, 409] width 830 height 37
click at [788, 416] on h2 "CV Especializado 50 Min." at bounding box center [559, 409] width 830 height 37
drag, startPoint x: 382, startPoint y: 457, endPoint x: 596, endPoint y: 458, distance: 214.0
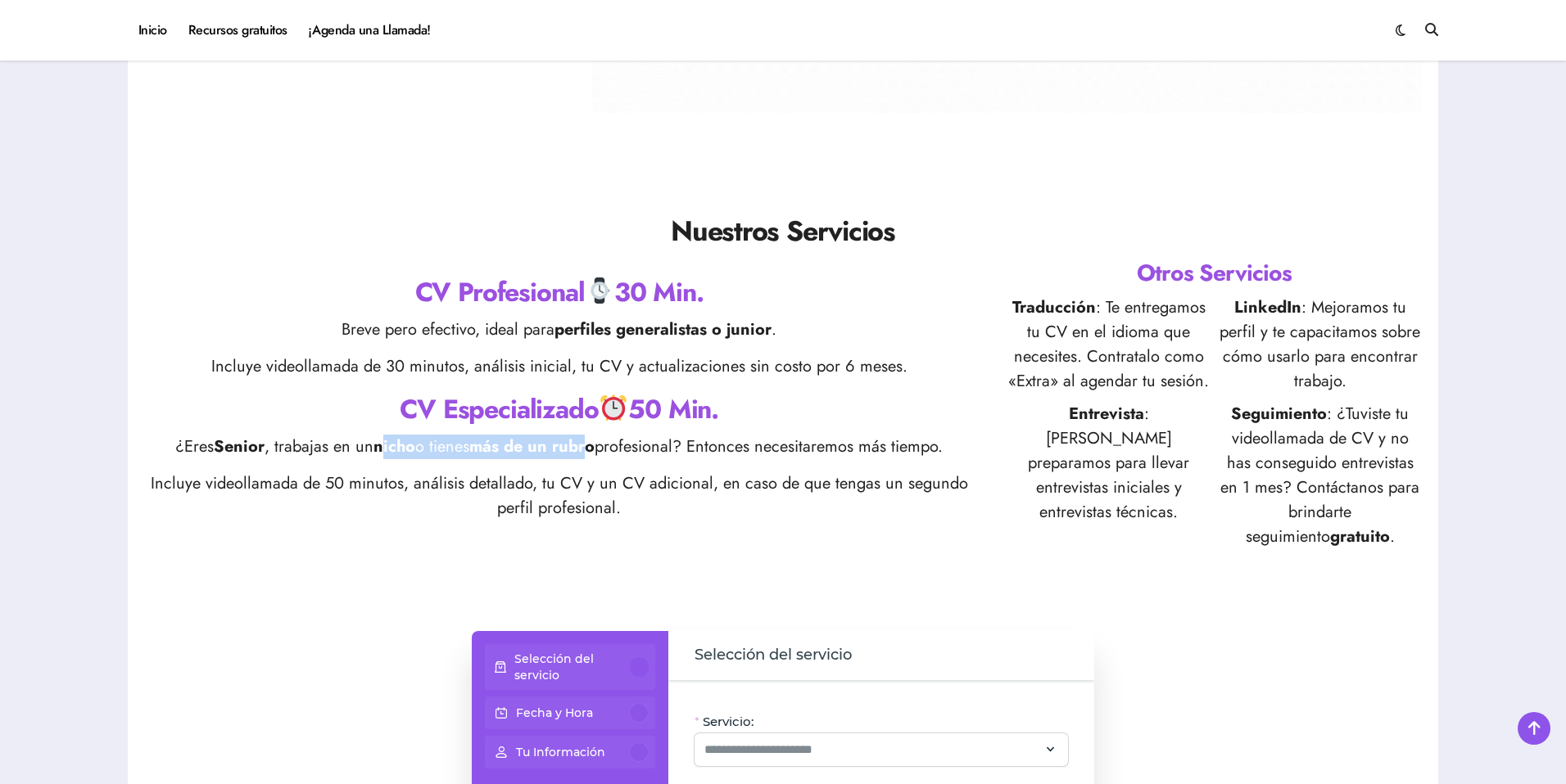
click at [596, 458] on p "¿Eres Senior , trabajas en un nicho o tienes más de un rubro profesional? Enton…" at bounding box center [559, 447] width 830 height 25
click at [644, 458] on p "¿Eres Senior , trabajas en un nicho o tienes más de un rubro profesional? Enton…" at bounding box center [559, 447] width 830 height 25
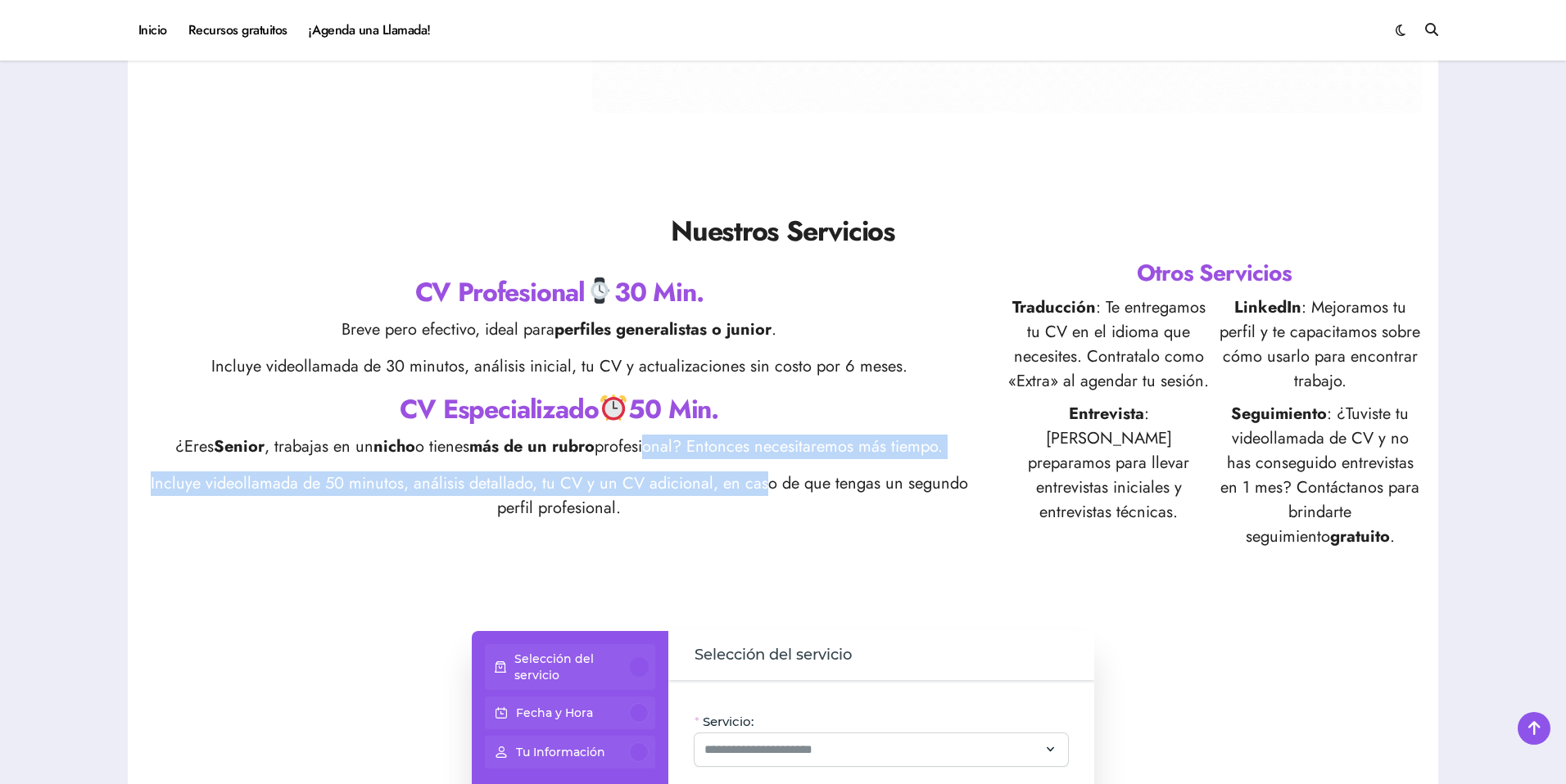
drag, startPoint x: 659, startPoint y: 437, endPoint x: 780, endPoint y: 483, distance: 129.4
click at [779, 483] on div "CV Profesional 30 Min. Breve pero efectivo, ideal para perfiles generalistas o …" at bounding box center [559, 403] width 830 height 259
click at [780, 483] on p "Incluye videollamada de 50 minutos, análisis detallado, tu CV y un CV adicional…" at bounding box center [559, 495] width 830 height 49
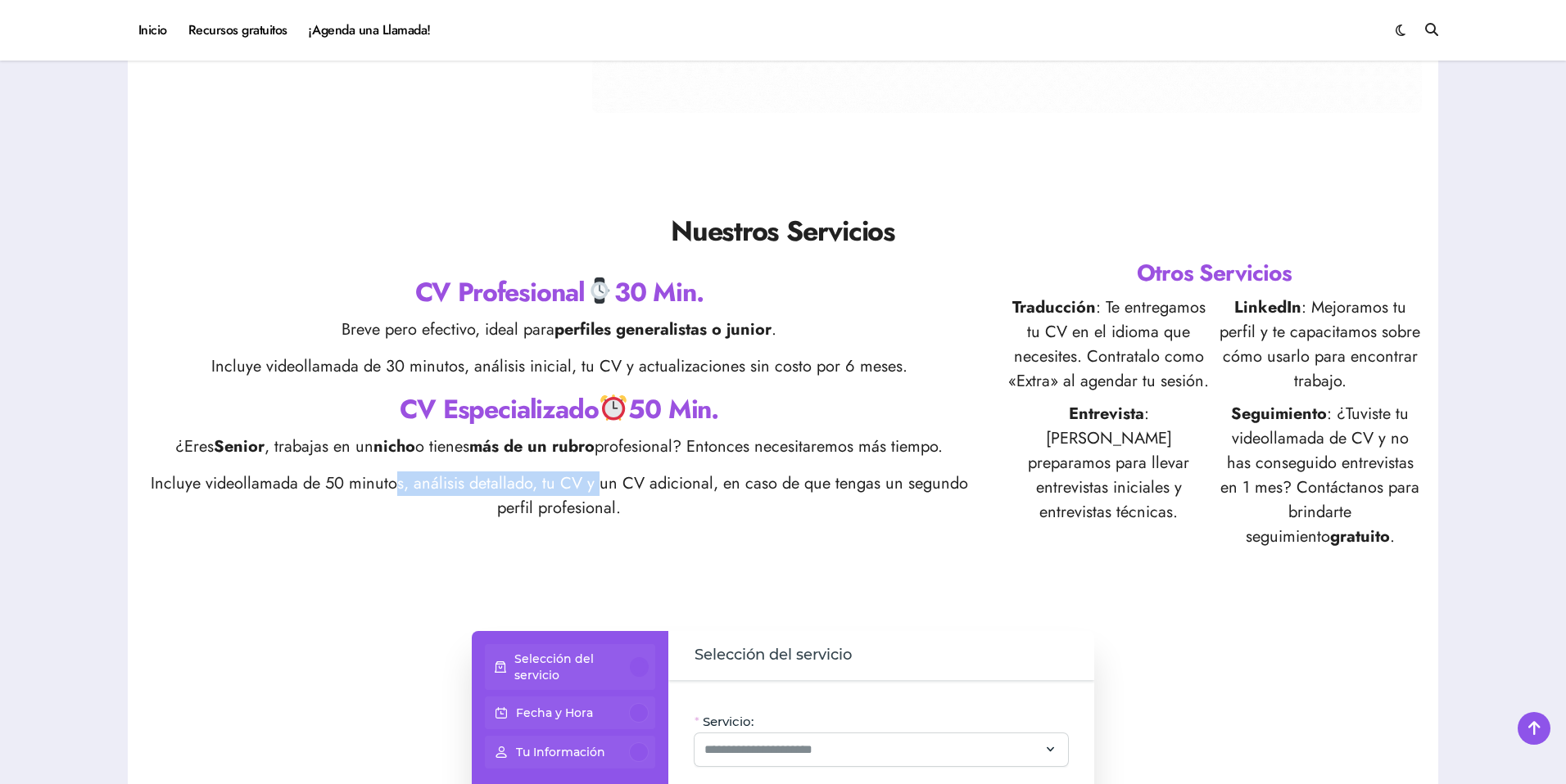
drag, startPoint x: 401, startPoint y: 486, endPoint x: 635, endPoint y: 492, distance: 234.1
click at [629, 492] on p "Incluye videollamada de 50 minutos, análisis detallado, tu CV y un CV adicional…" at bounding box center [559, 495] width 830 height 49
click at [635, 492] on p "Incluye videollamada de 50 minutos, análisis detallado, tu CV y un CV adicional…" at bounding box center [559, 495] width 830 height 49
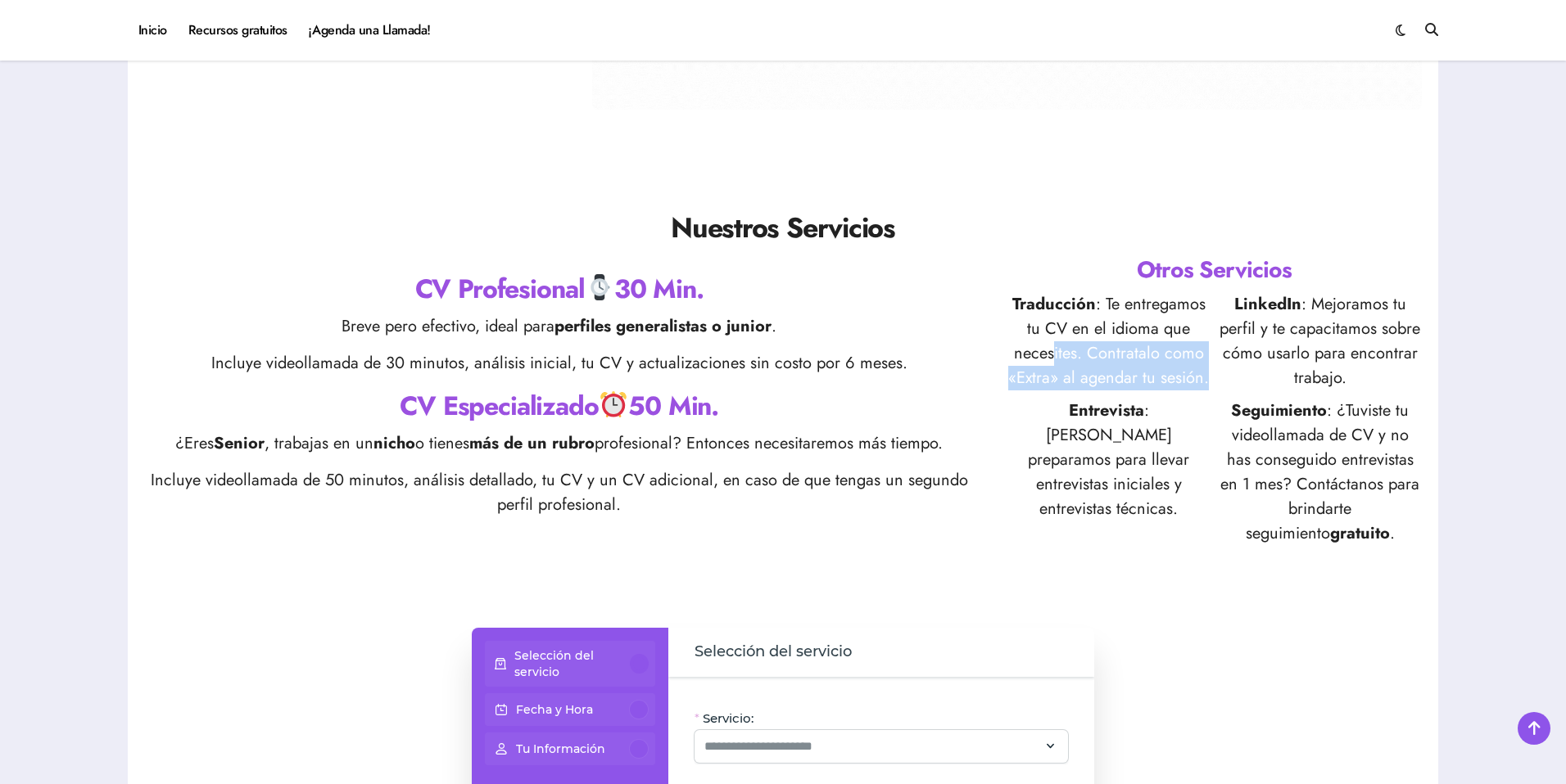
drag, startPoint x: 1108, startPoint y: 378, endPoint x: 1143, endPoint y: 407, distance: 45.5
click at [1137, 402] on div "Traducción : Te entregamos tu CV en el idioma que necesites. Contratalo como «E…" at bounding box center [1213, 419] width 415 height 254
click at [1139, 399] on p "Entrevista : Te preparamos para llevar entrevistas iniciales y entrevistas técn…" at bounding box center [1108, 472] width 203 height 147
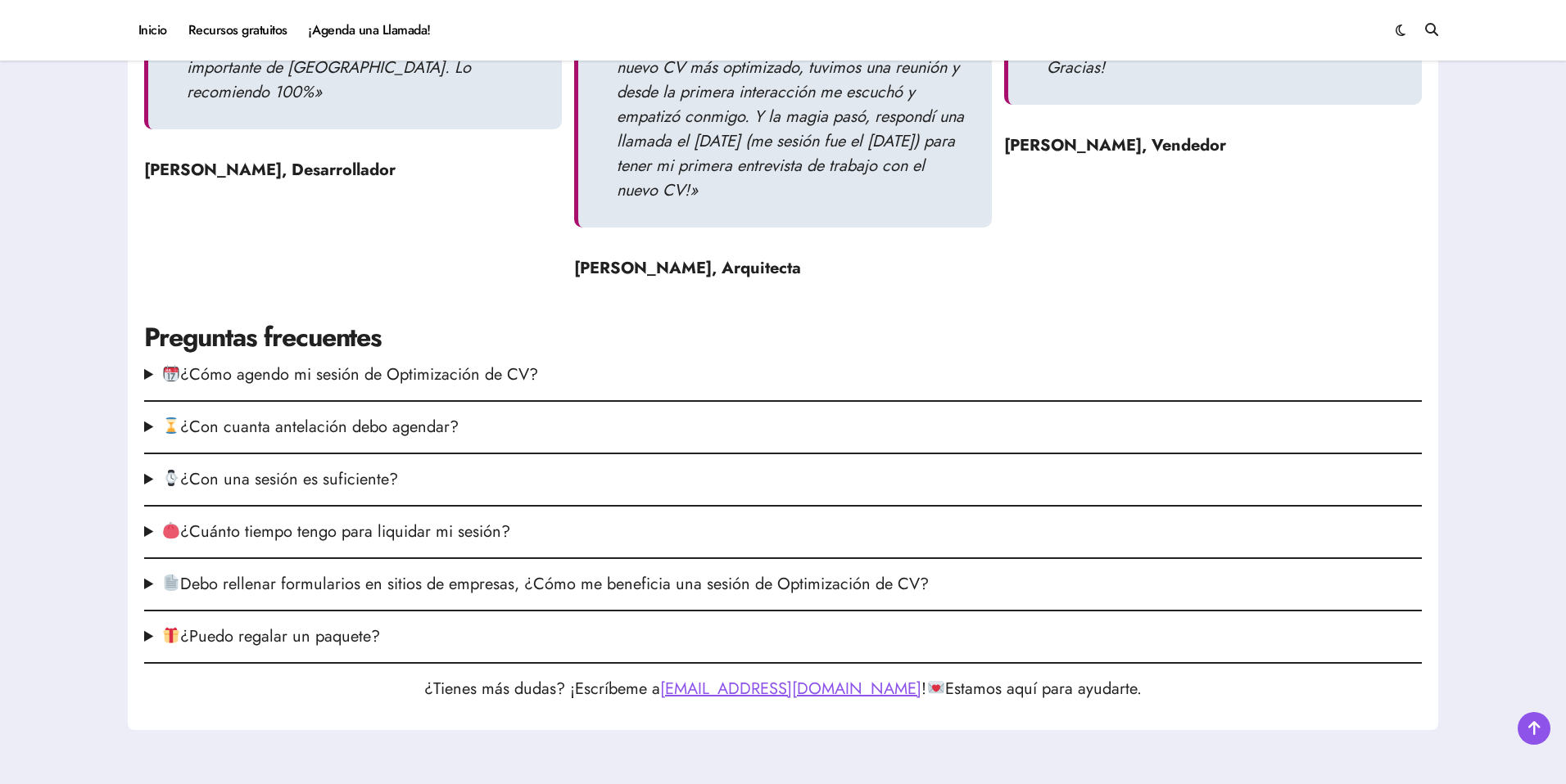
scroll to position [1897, 0]
click at [151, 480] on summary "¿Con una sesión es suficiente?" at bounding box center [783, 479] width 1277 height 25
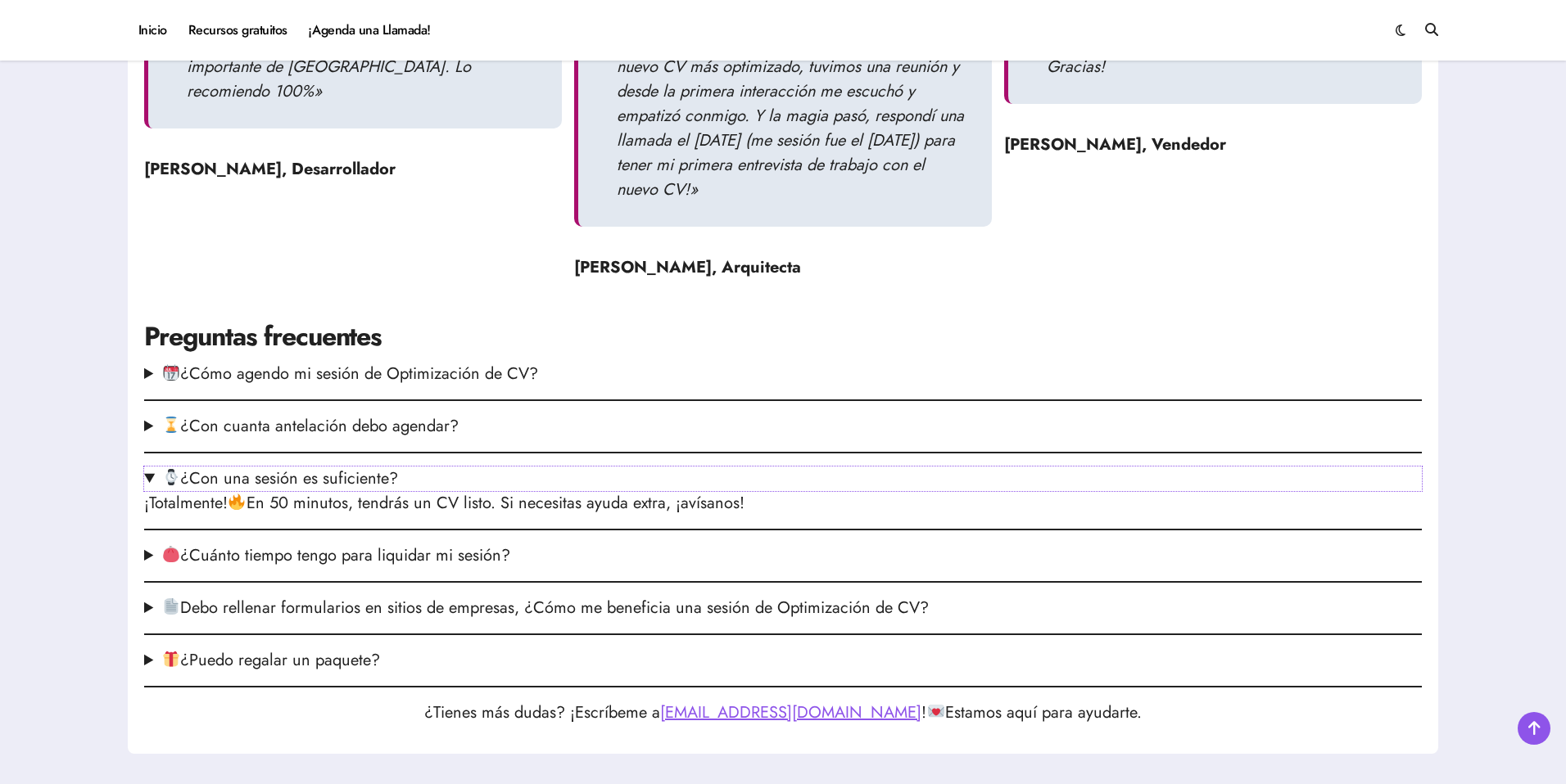
click at [151, 480] on summary "¿Con una sesión es suficiente?" at bounding box center [783, 479] width 1277 height 25
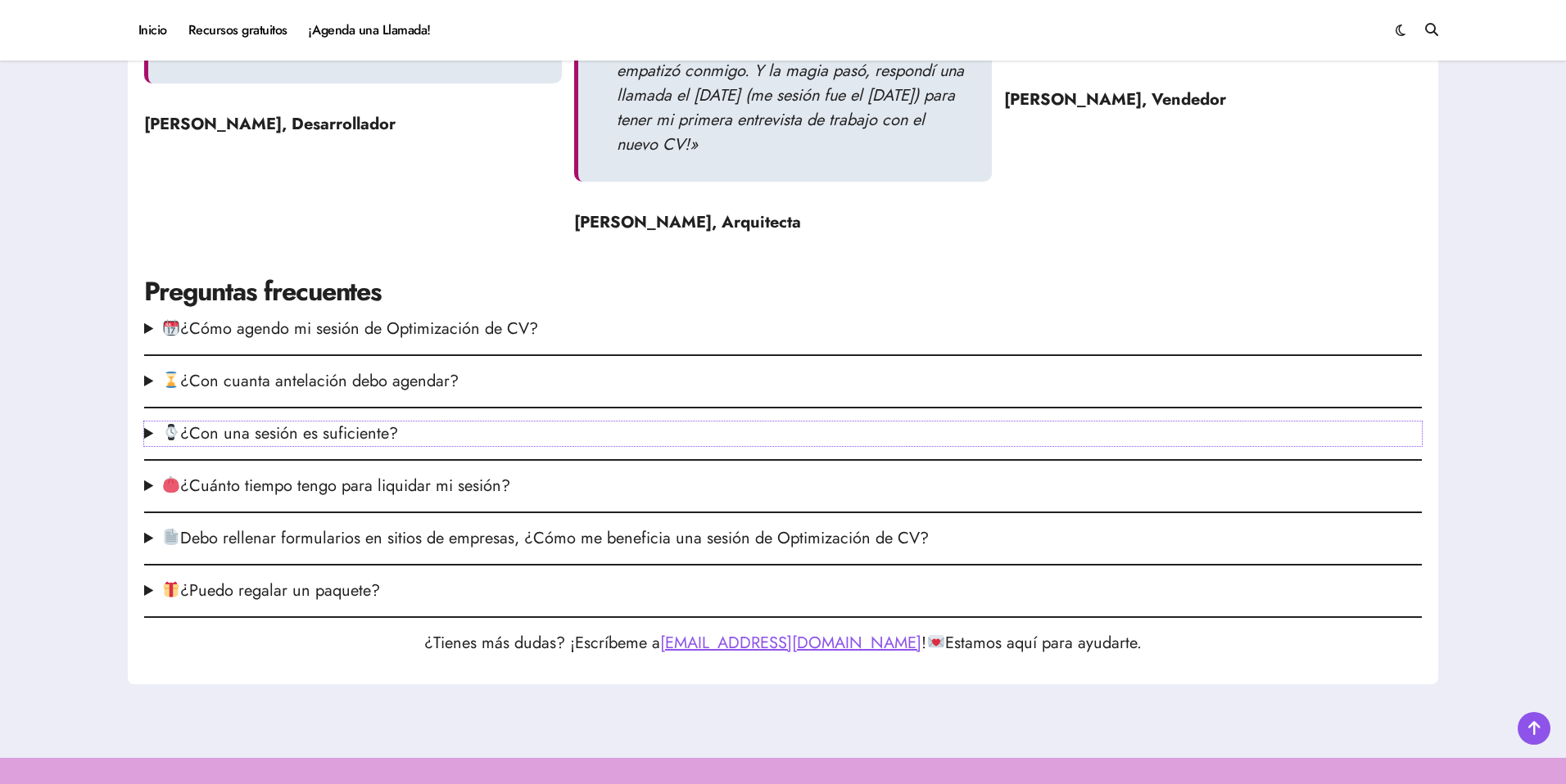
scroll to position [1945, 0]
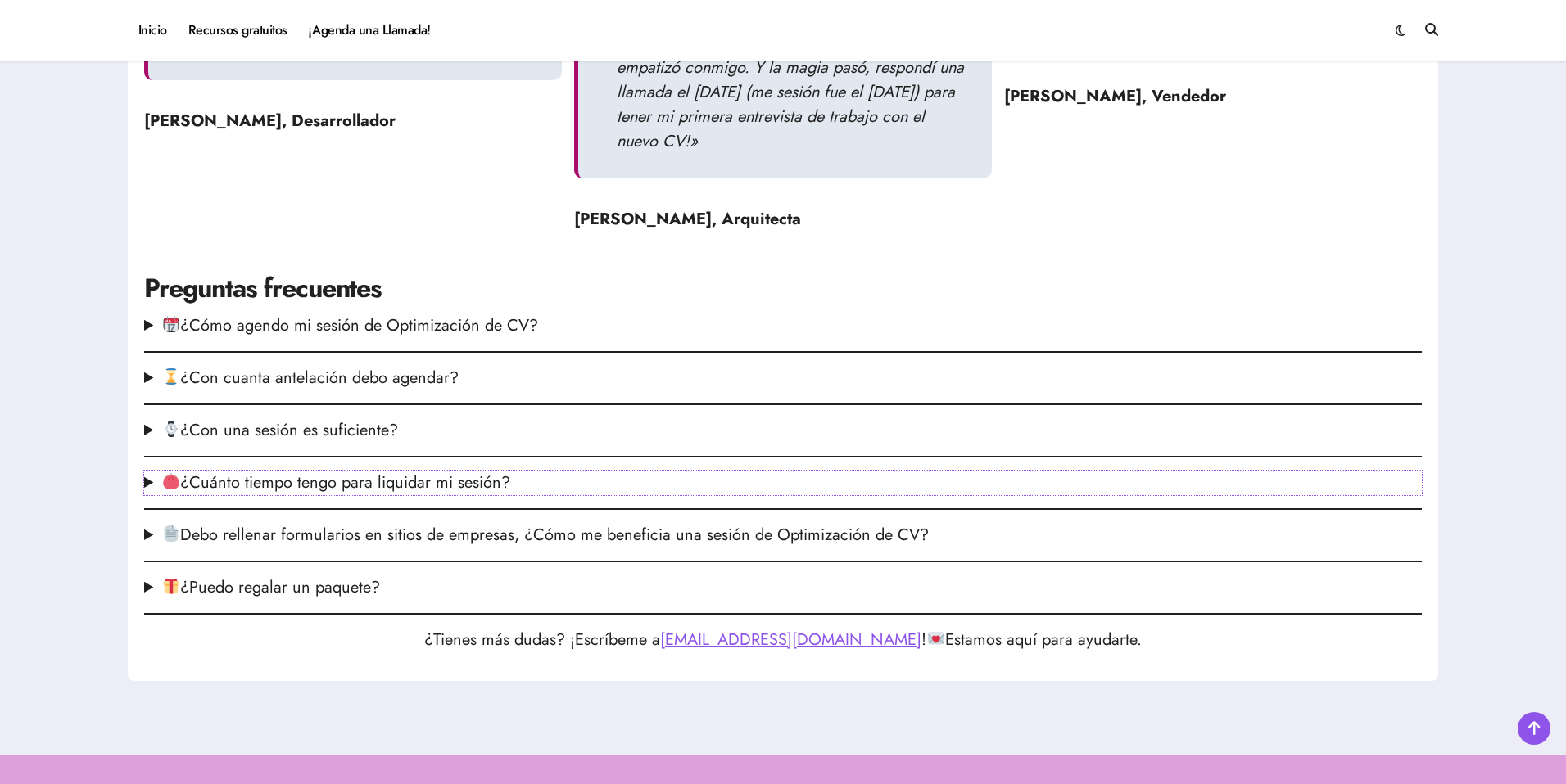
click at [144, 486] on summary "¿Cuánto tiempo tengo para liquidar mi sesión?" at bounding box center [783, 483] width 1277 height 25
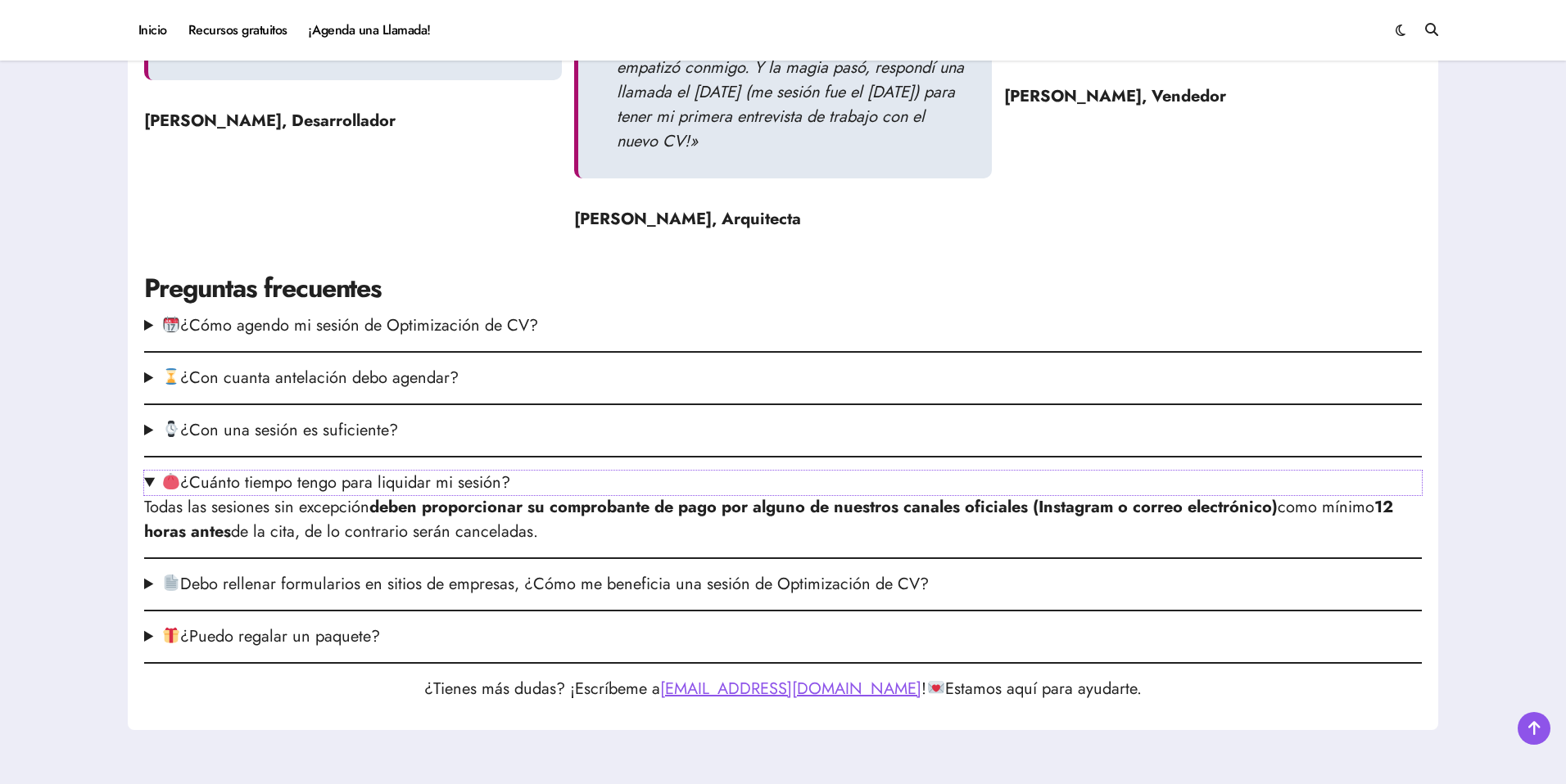
scroll to position [1949, 0]
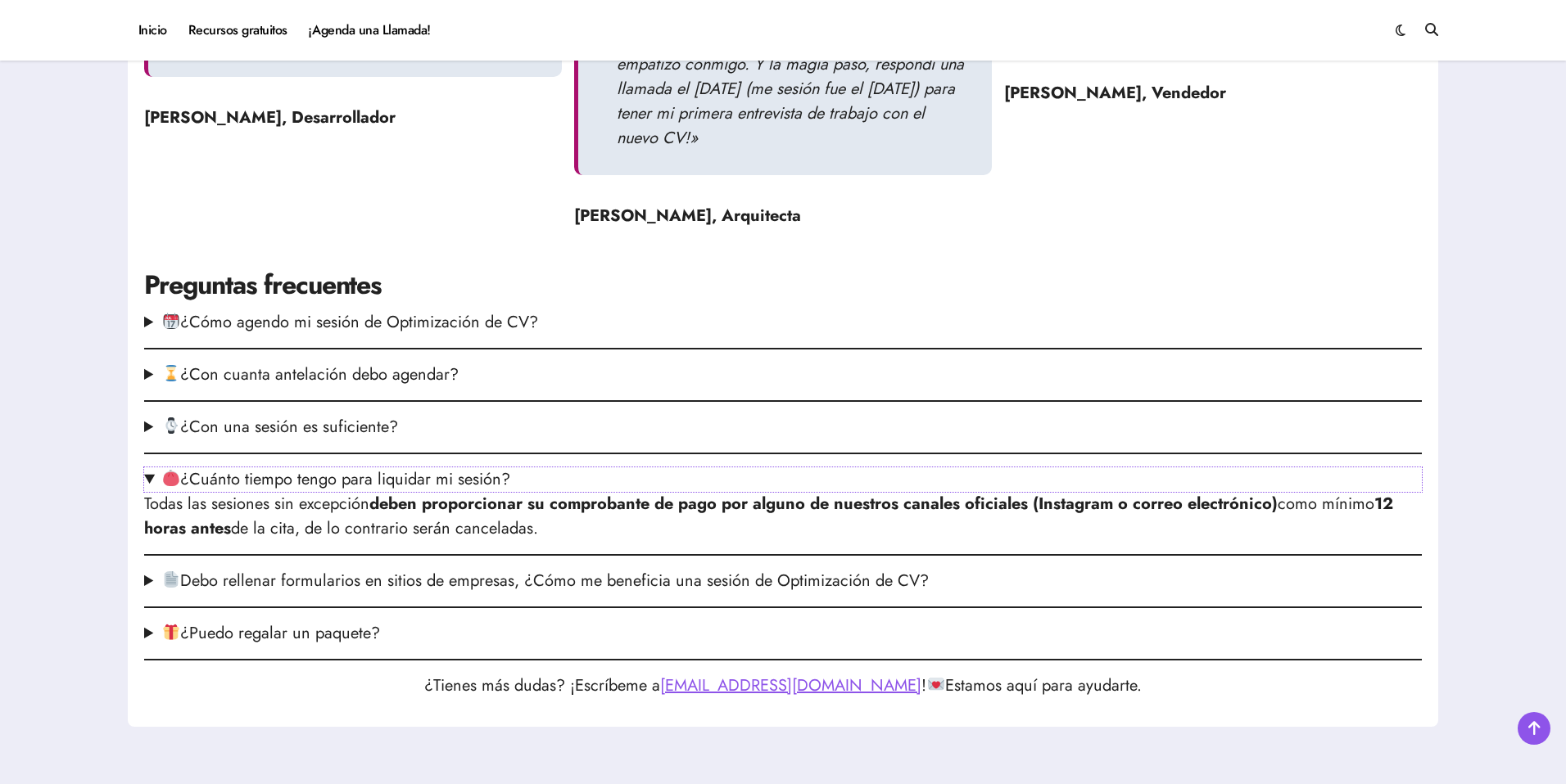
click at [144, 486] on summary "¿Cuánto tiempo tengo para liquidar mi sesión?" at bounding box center [783, 480] width 1277 height 25
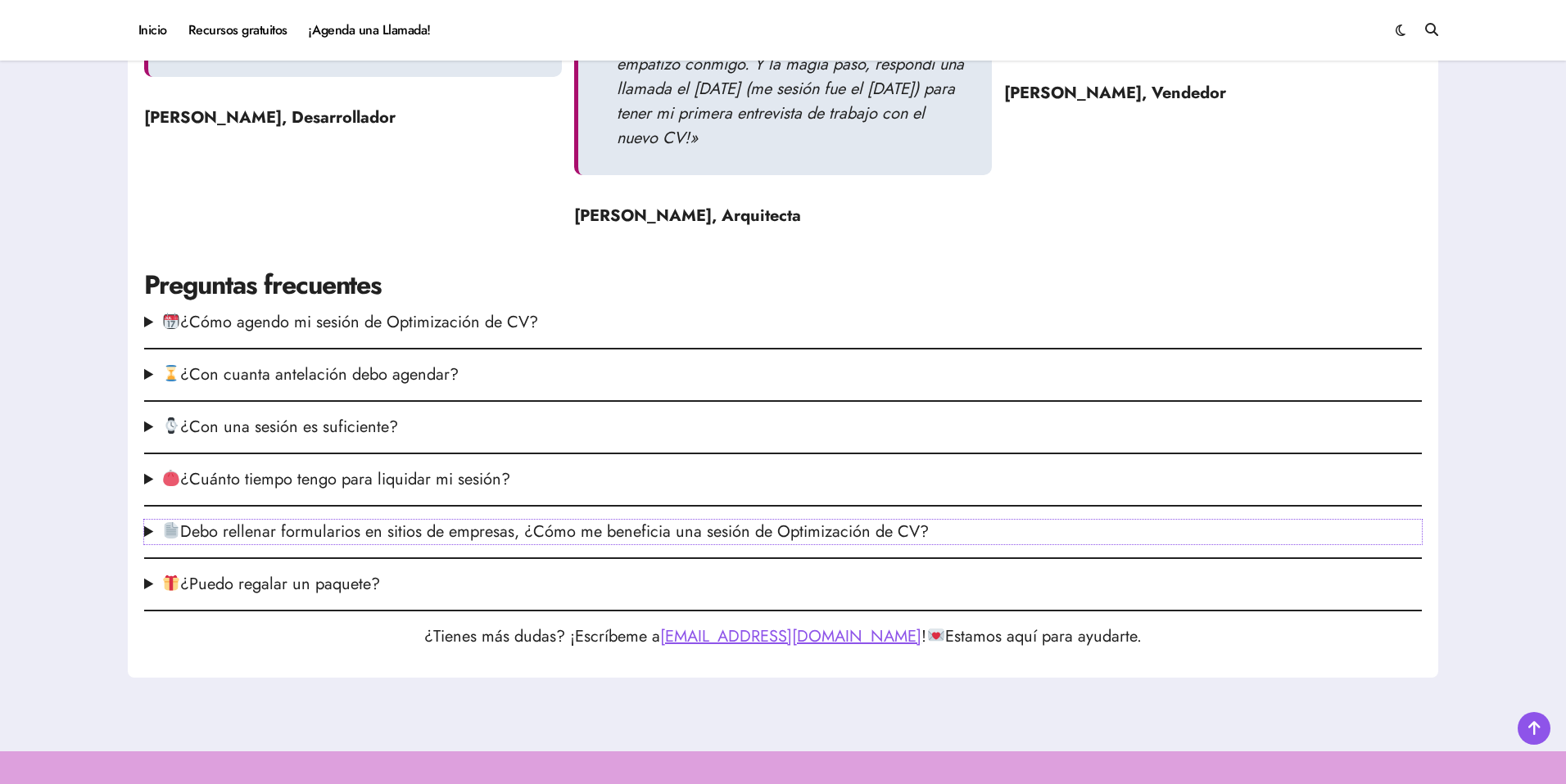
click at [146, 526] on summary "Debo rellenar formularios en sitios de empresas, ¿Cómo me beneficia una sesión …" at bounding box center [783, 532] width 1277 height 25
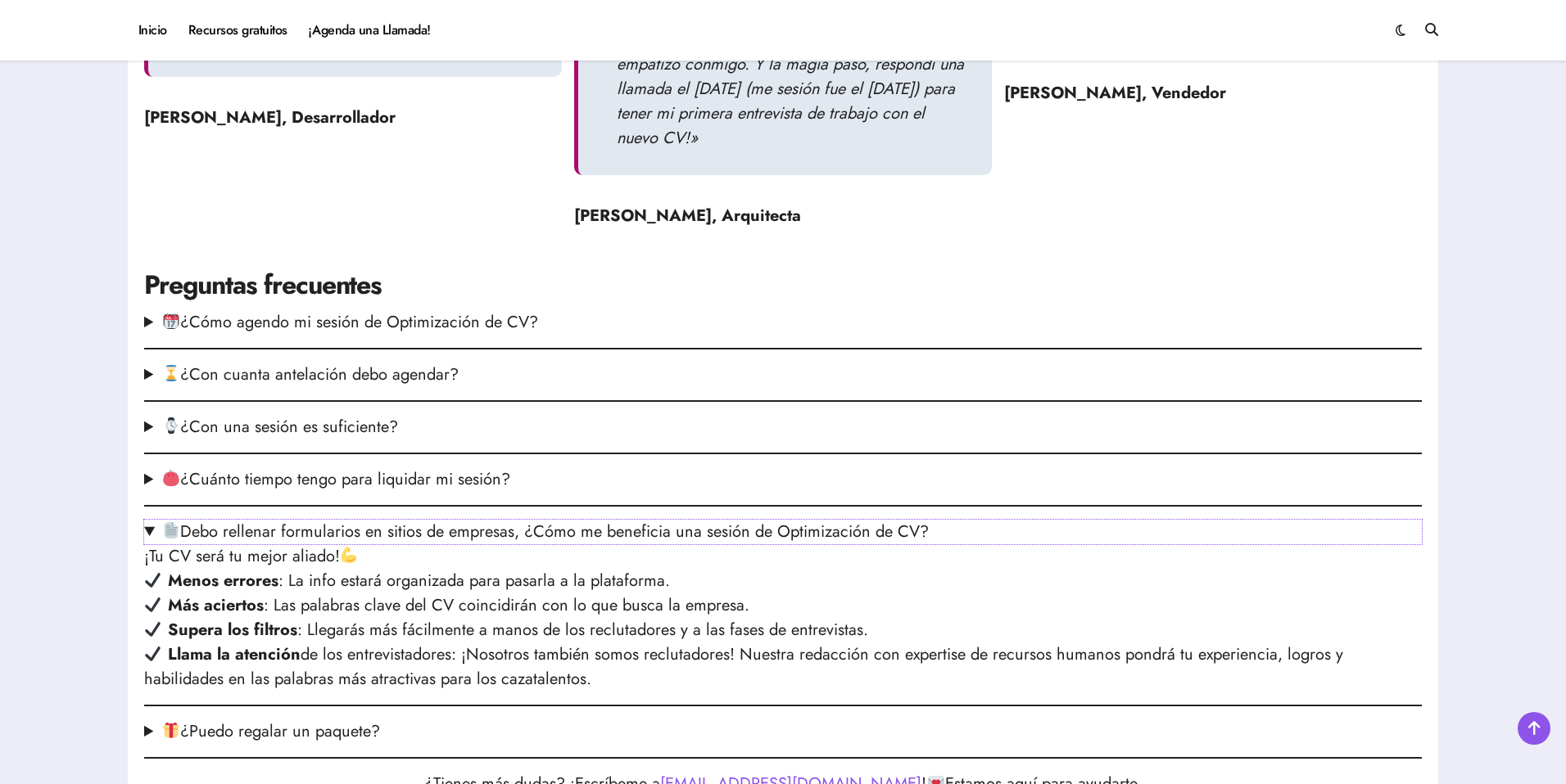
scroll to position [2028, 0]
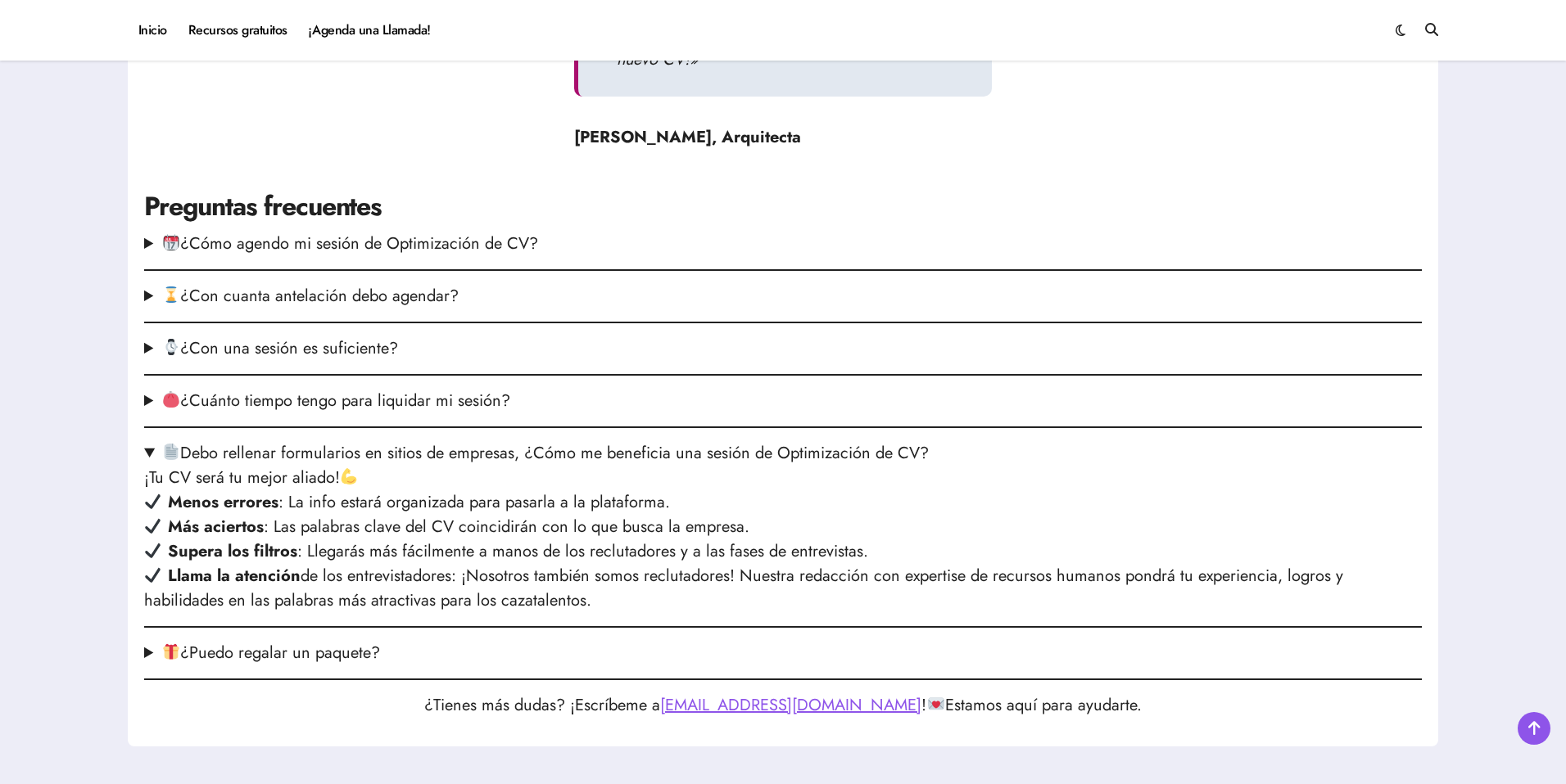
drag, startPoint x: 146, startPoint y: 446, endPoint x: 157, endPoint y: 544, distance: 98.6
click at [146, 446] on summary "Debo rellenar formularios en sitios de empresas, ¿Cómo me beneficia una sesión …" at bounding box center [783, 453] width 1277 height 25
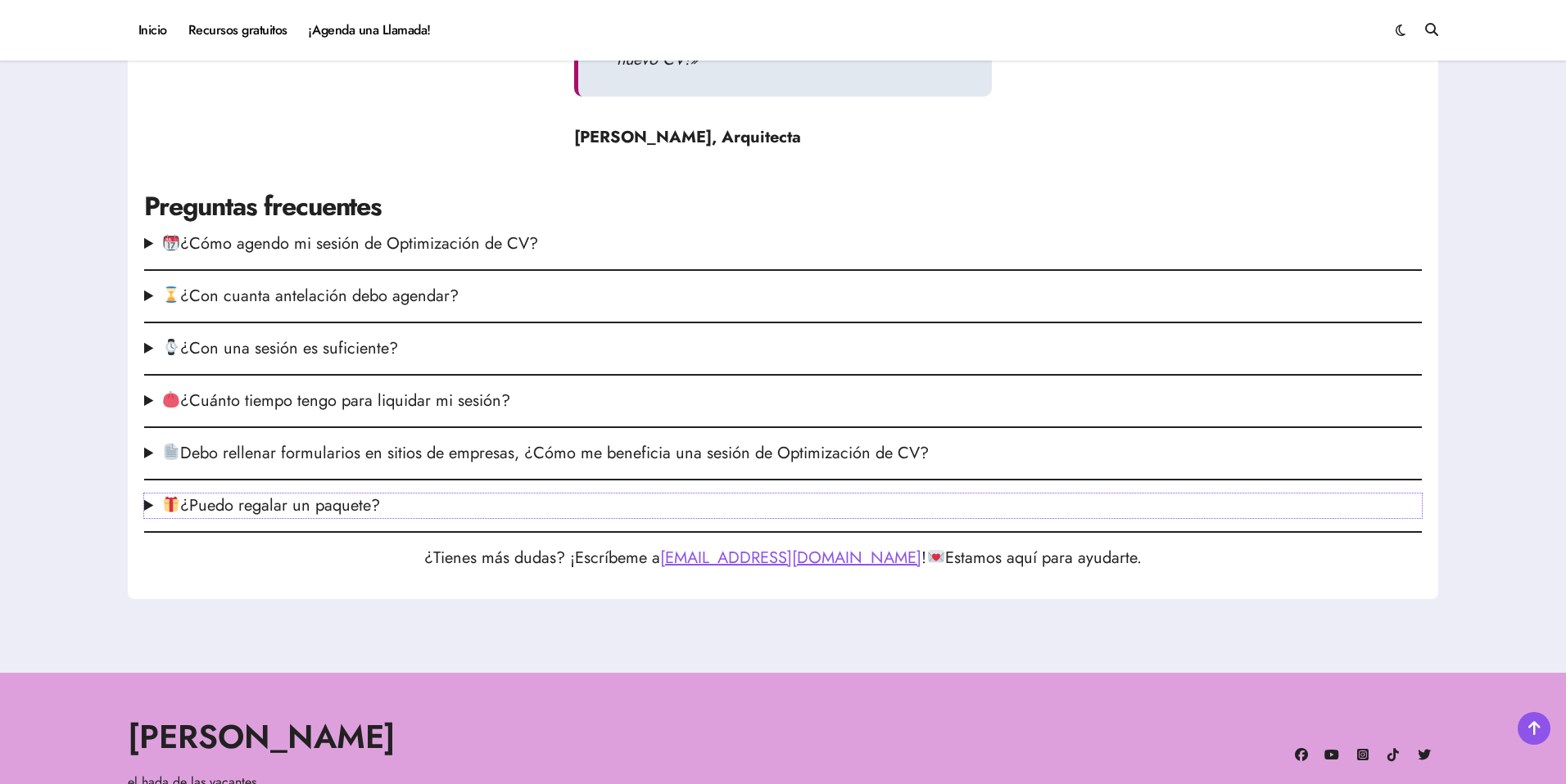
click at [152, 508] on summary "¿Puedo regalar un paquete?" at bounding box center [783, 505] width 1277 height 25
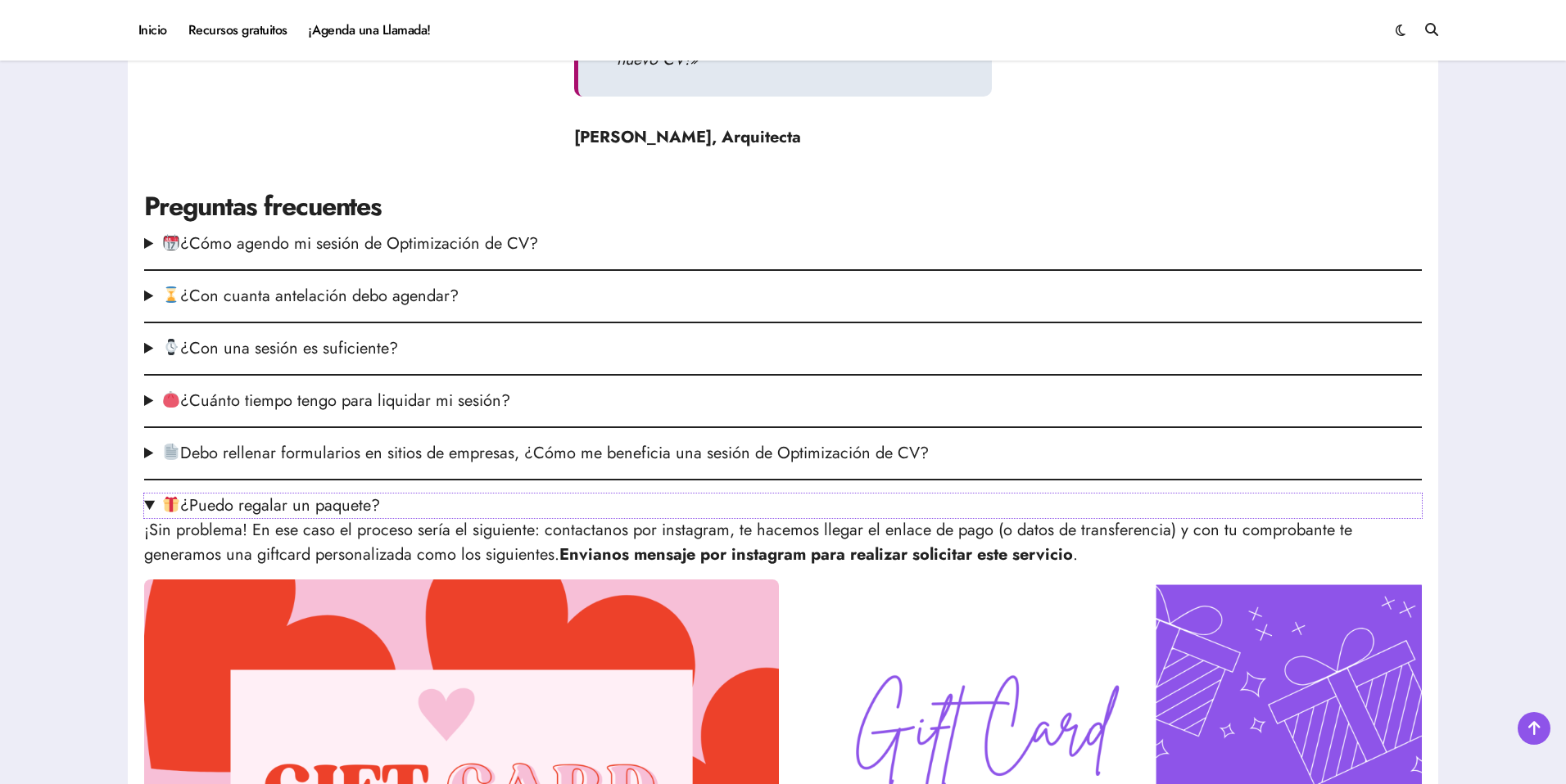
click at [152, 508] on summary "¿Puedo regalar un paquete?" at bounding box center [783, 505] width 1277 height 25
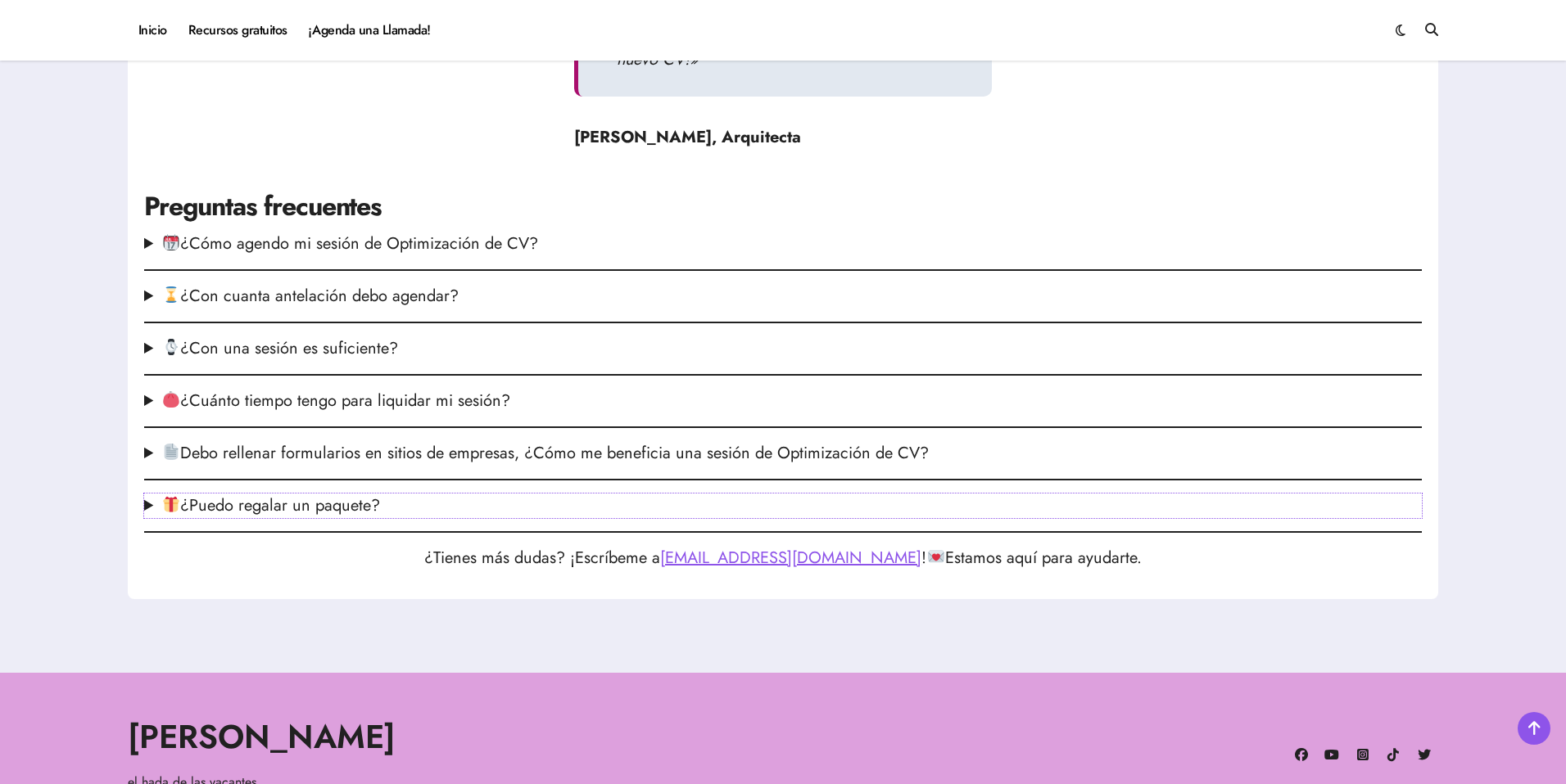
scroll to position [2141, 0]
